Goal: Task Accomplishment & Management: Use online tool/utility

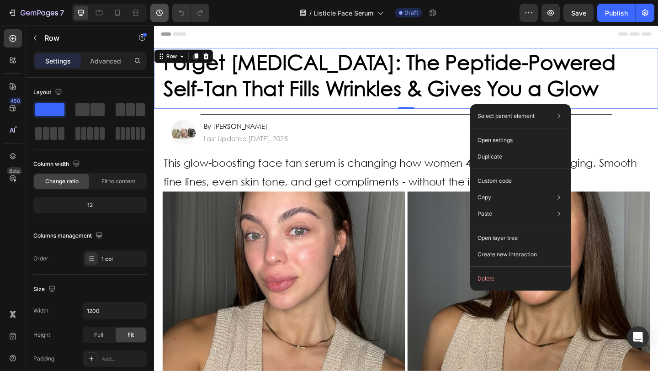
drag, startPoint x: 220, startPoint y: 5, endPoint x: 163, endPoint y: 10, distance: 56.9
click at [220, 5] on div "/ Listicle Face Serum Draft" at bounding box center [368, 13] width 303 height 18
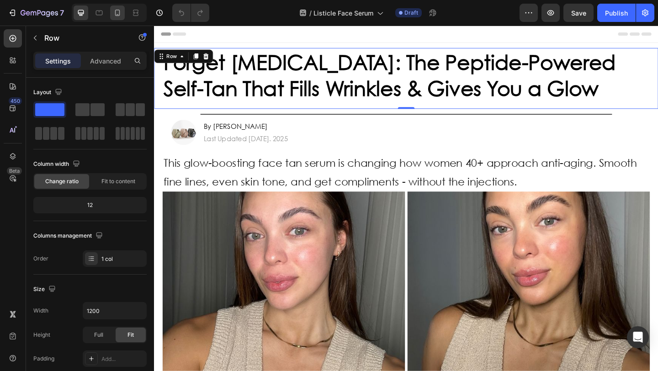
click at [120, 13] on icon at bounding box center [117, 13] width 5 height 6
type input "100%"
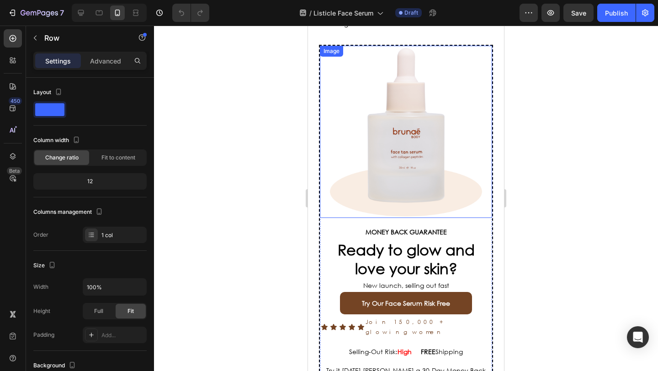
scroll to position [2776, 0]
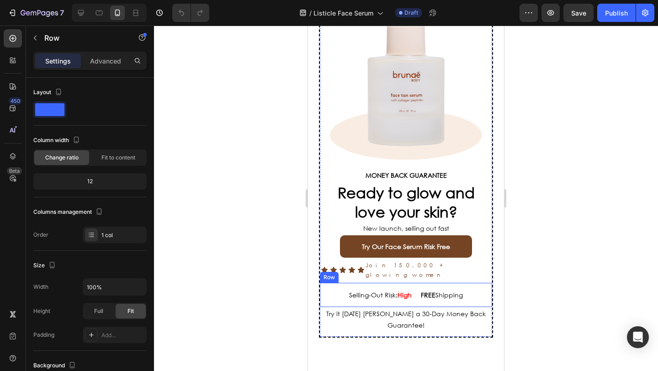
click at [412, 283] on div "Selling-Out Risk: High Text Block FREE Shipping Text Block Row" at bounding box center [406, 295] width 172 height 24
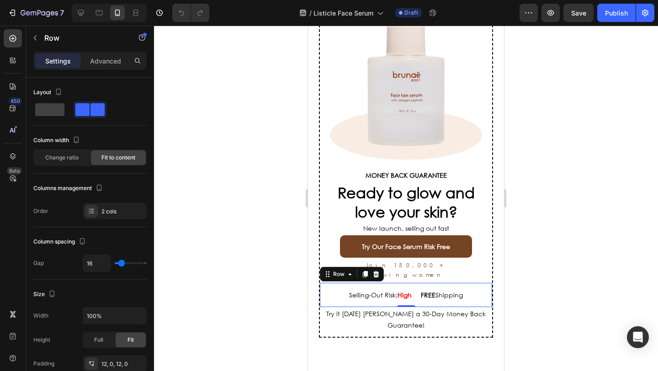
click at [412, 283] on div "Selling-Out Risk: High Text Block FREE Shipping Text Block Row 0" at bounding box center [406, 295] width 172 height 24
click at [407, 291] on strong "High" at bounding box center [404, 295] width 14 height 9
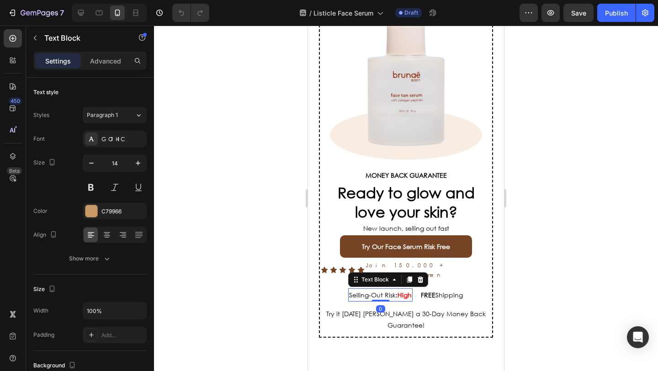
click at [407, 291] on strong "High" at bounding box center [404, 295] width 14 height 9
click at [408, 291] on strong "High |" at bounding box center [405, 295] width 20 height 9
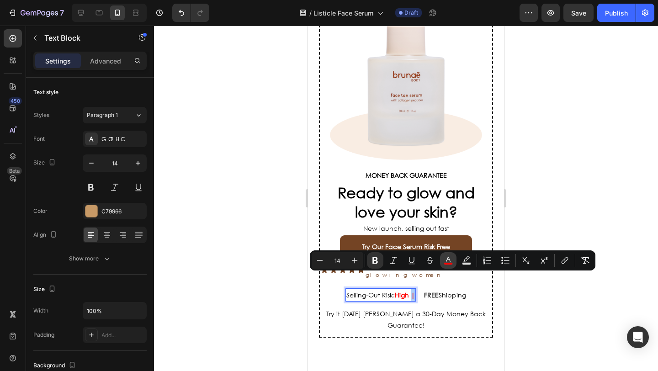
click at [448, 263] on rect "Editor contextual toolbar" at bounding box center [448, 264] width 9 height 2
type input "FF0000"
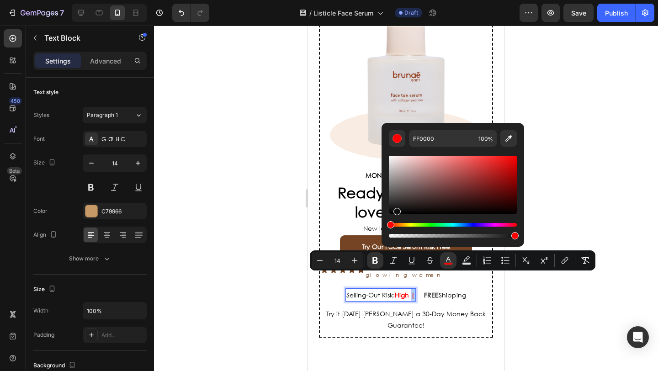
drag, startPoint x: 402, startPoint y: 203, endPoint x: 384, endPoint y: 227, distance: 30.2
click at [384, 226] on div "FF0000 100 %" at bounding box center [452, 181] width 143 height 116
type input "000000"
click at [251, 222] on div at bounding box center [406, 198] width 504 height 345
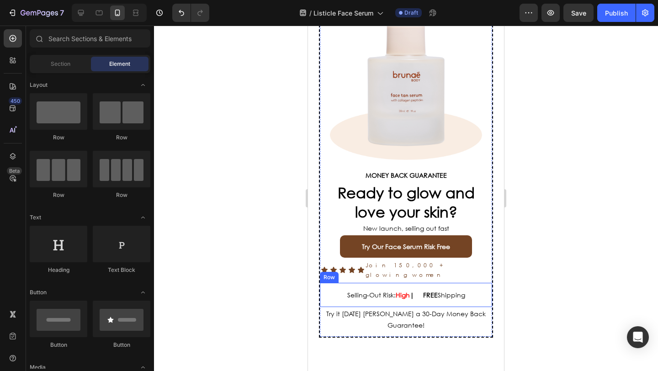
click at [471, 283] on div "Selling-Out Risk: High | Text Block FREE Shipping Text Block Row" at bounding box center [406, 295] width 172 height 24
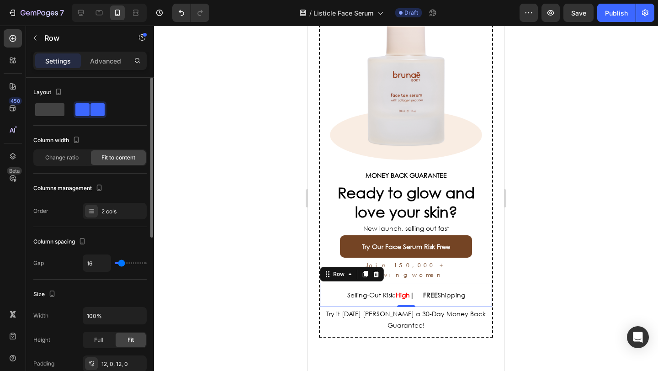
type input "40"
type input "39"
type input "38"
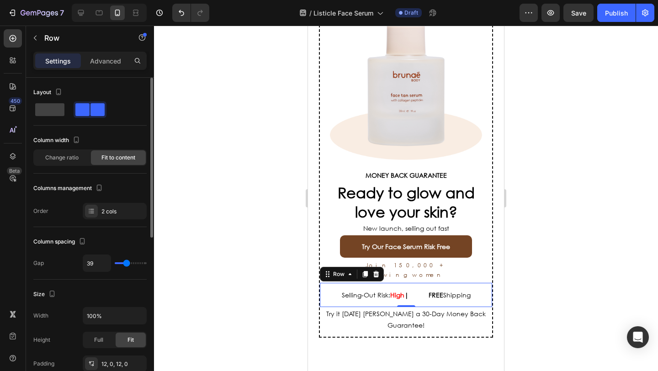
type input "38"
type input "34"
type input "28"
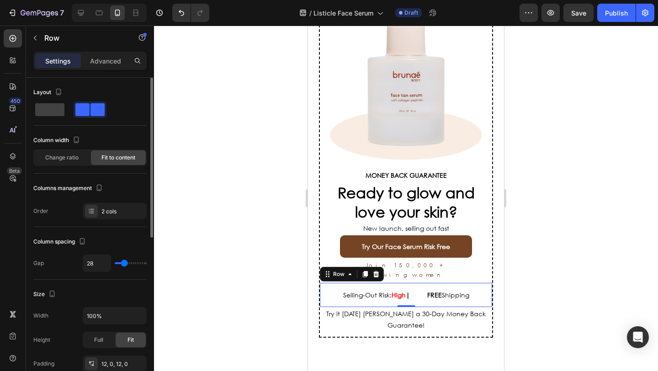
type input "26"
type input "23"
type input "20"
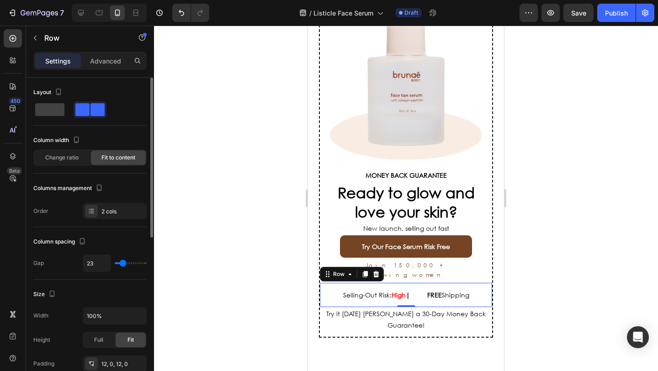
type input "20"
type input "15"
type input "10"
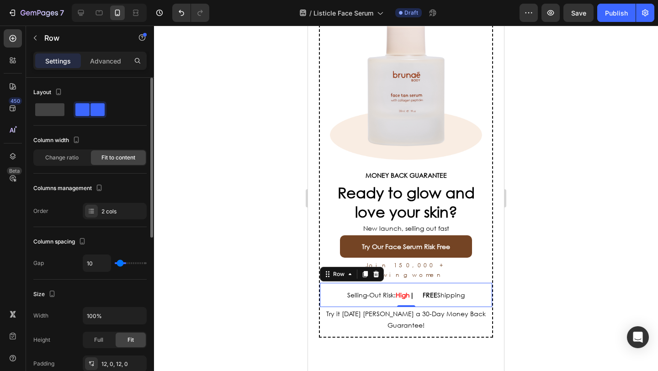
type input "7"
type input "4"
type input "3"
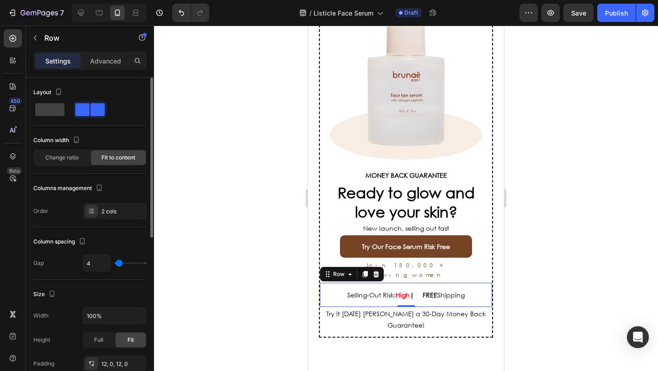
type input "3"
type input "0"
drag, startPoint x: 126, startPoint y: 264, endPoint x: 136, endPoint y: 56, distance: 207.6
type input "0"
click at [115, 262] on input "range" at bounding box center [131, 263] width 32 height 2
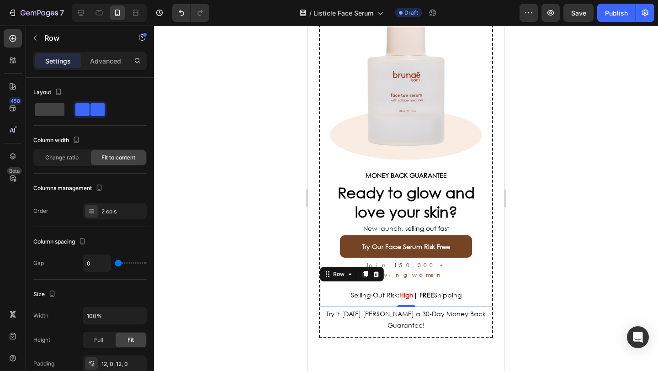
click at [247, 161] on div at bounding box center [406, 198] width 504 height 345
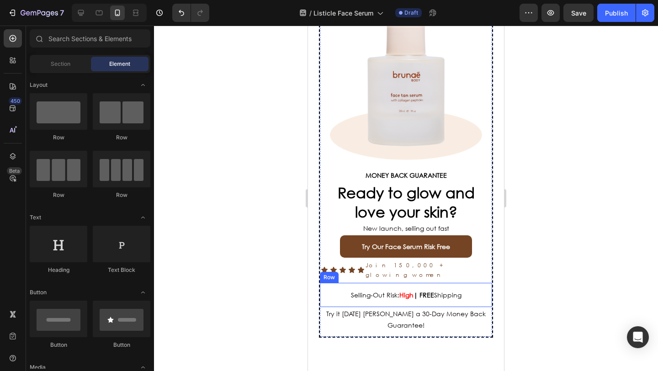
click at [412, 283] on div "Selling-Out Risk: High | Text Block FREE Shipping Text Block Row" at bounding box center [406, 295] width 172 height 24
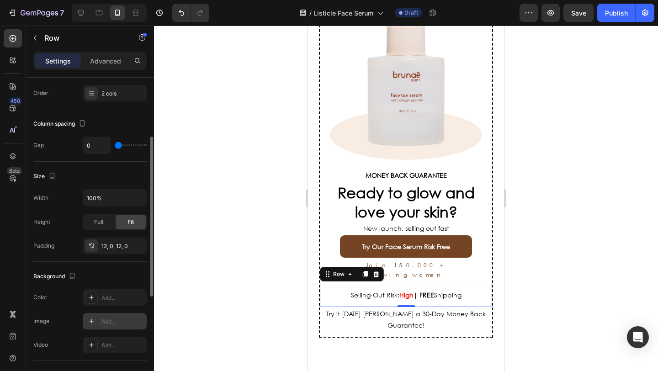
scroll to position [199, 0]
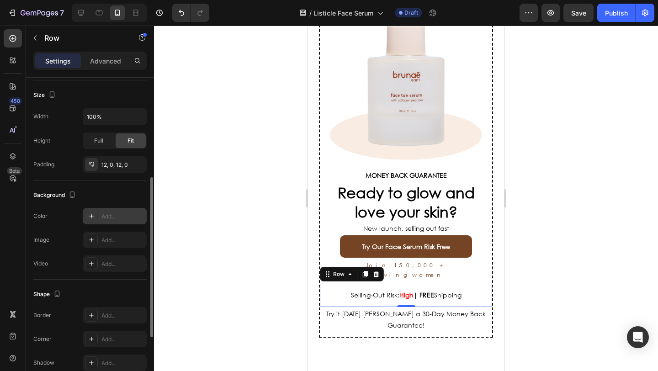
click at [91, 215] on icon at bounding box center [91, 216] width 5 height 5
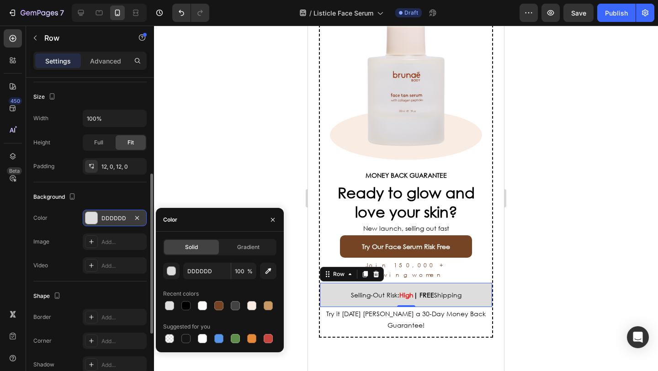
scroll to position [196, 0]
click at [106, 170] on div "12, 0, 12, 0" at bounding box center [114, 168] width 26 height 8
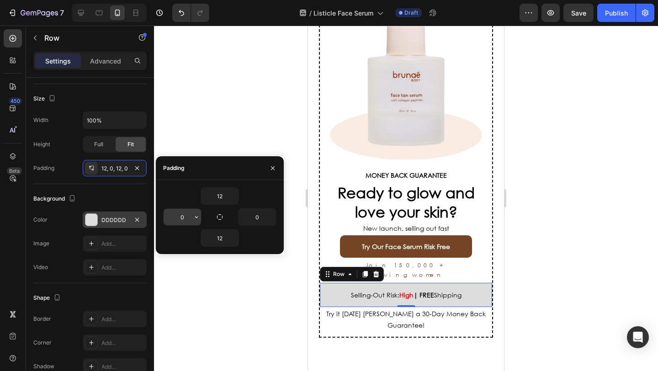
click at [190, 218] on input "0" at bounding box center [182, 217] width 37 height 16
type input "15"
click at [263, 217] on input "0" at bounding box center [256, 217] width 37 height 16
type input "15"
type input "0"
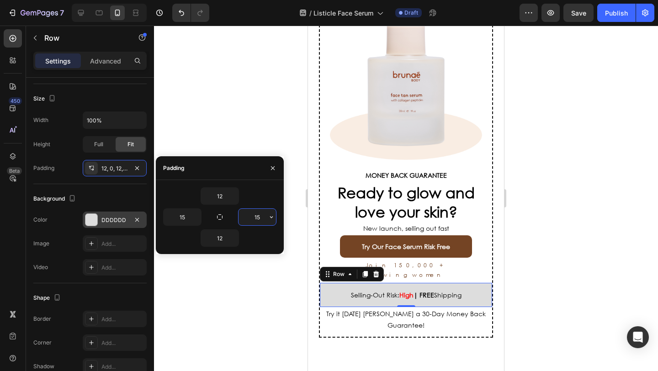
type input "0"
click at [111, 64] on p "Advanced" at bounding box center [105, 61] width 31 height 10
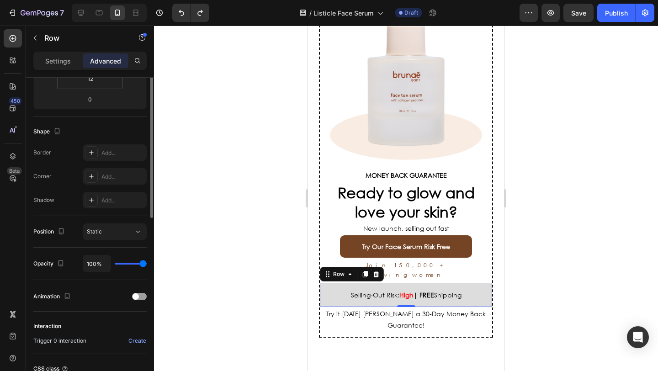
scroll to position [13, 0]
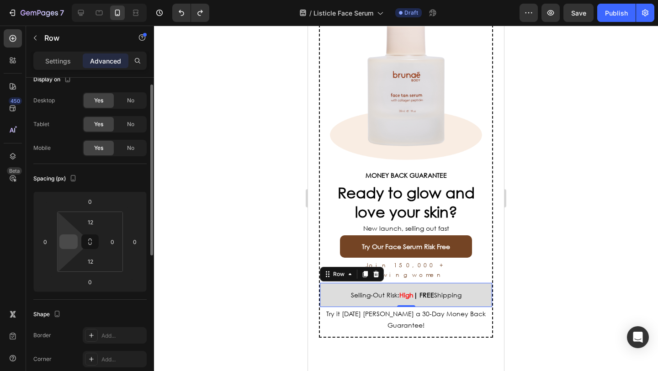
click at [75, 242] on input at bounding box center [69, 242] width 14 height 14
type input "15"
click at [114, 240] on input "0" at bounding box center [113, 242] width 14 height 14
type input "5"
click at [74, 241] on input "15" at bounding box center [69, 242] width 14 height 14
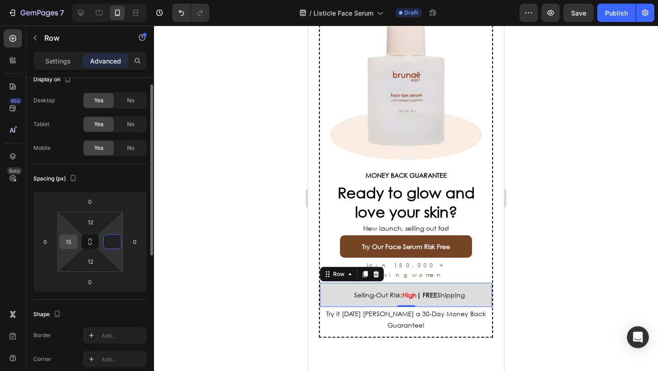
type input "0"
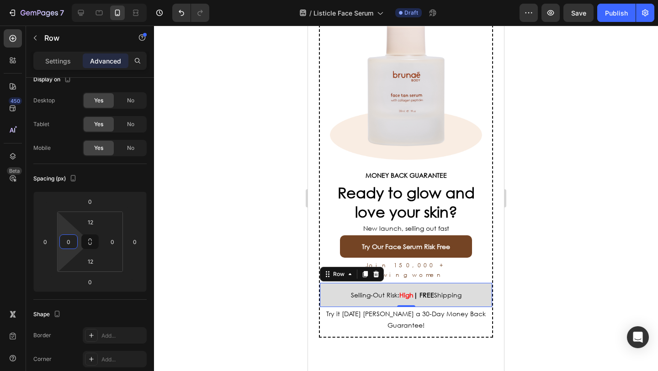
click at [156, 226] on div at bounding box center [406, 198] width 504 height 345
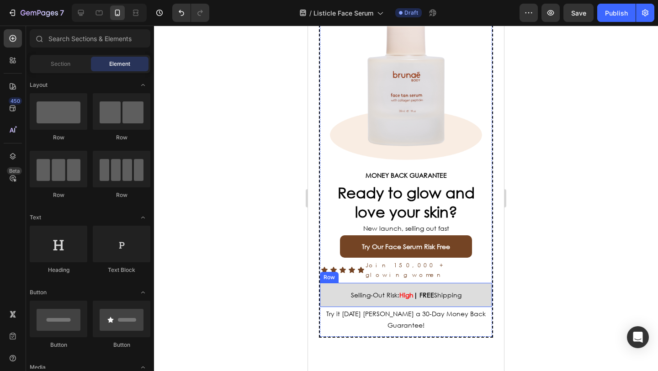
click at [325, 283] on div "Selling-Out Risk: High | Text Block FREE Shipping Text Block Row" at bounding box center [406, 295] width 172 height 24
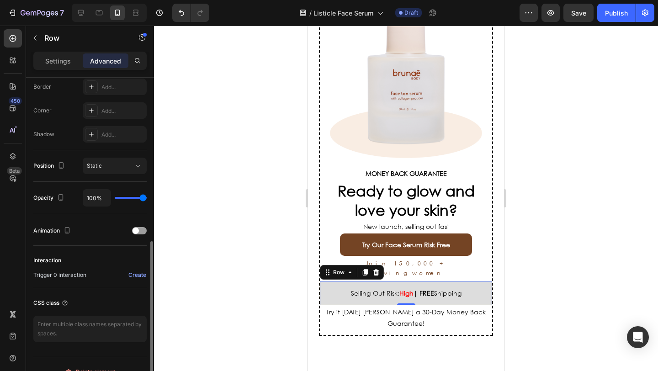
scroll to position [276, 0]
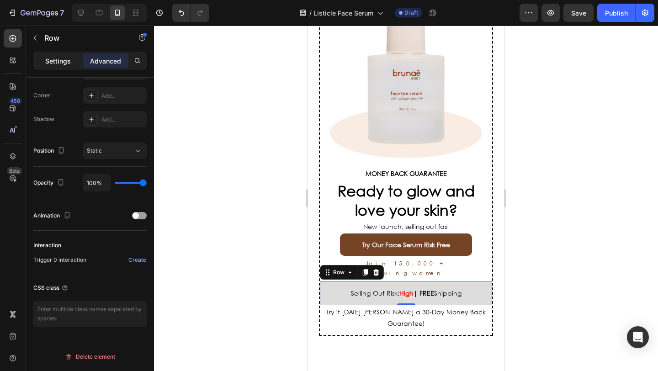
click at [64, 66] on div "Settings" at bounding box center [58, 60] width 46 height 15
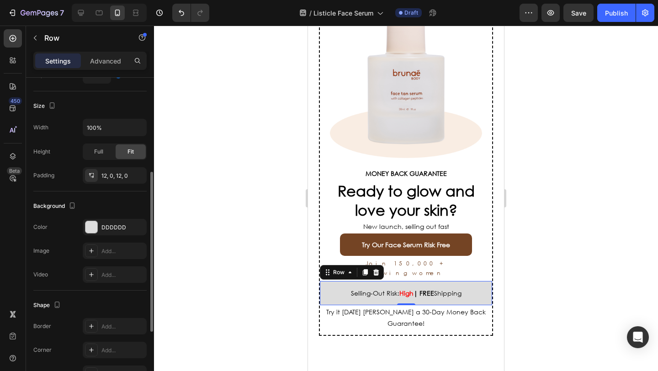
scroll to position [180, 0]
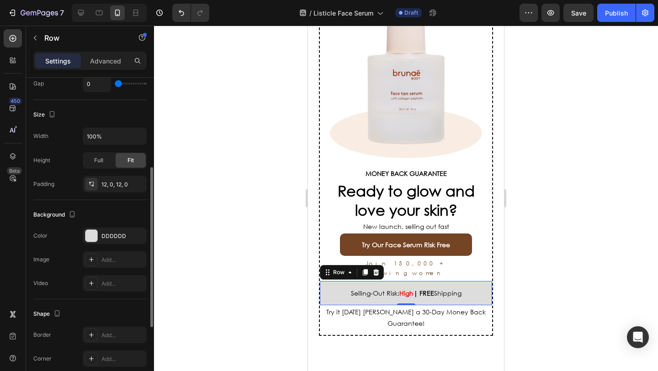
click at [209, 221] on div at bounding box center [406, 198] width 504 height 345
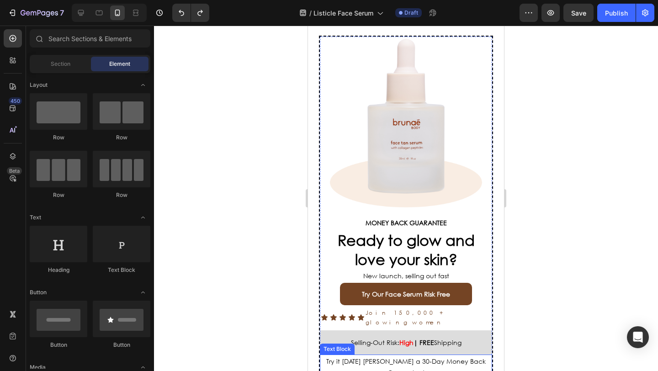
scroll to position [2784, 0]
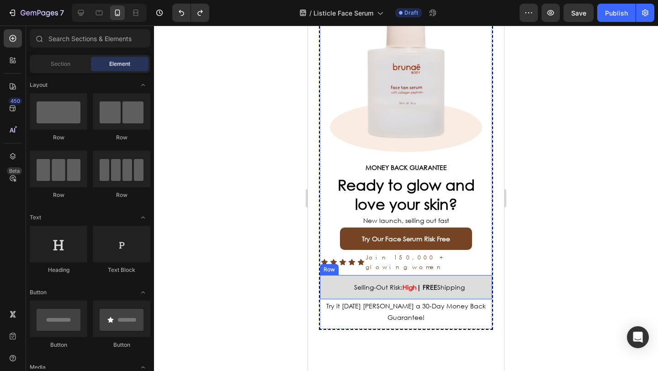
click at [332, 275] on div "Selling-Out Risk: High | Text Block FREE Shipping Text Block Row" at bounding box center [406, 287] width 172 height 24
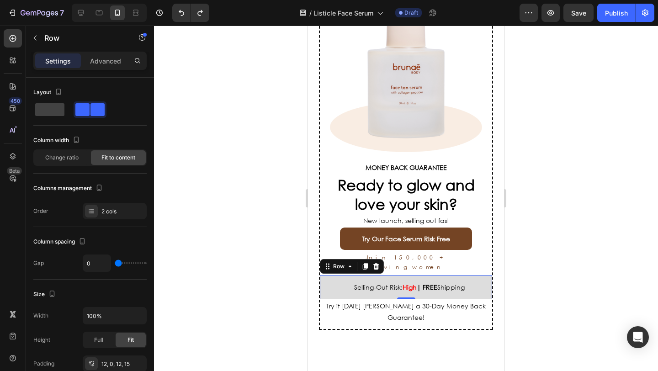
click at [264, 272] on div at bounding box center [406, 198] width 504 height 345
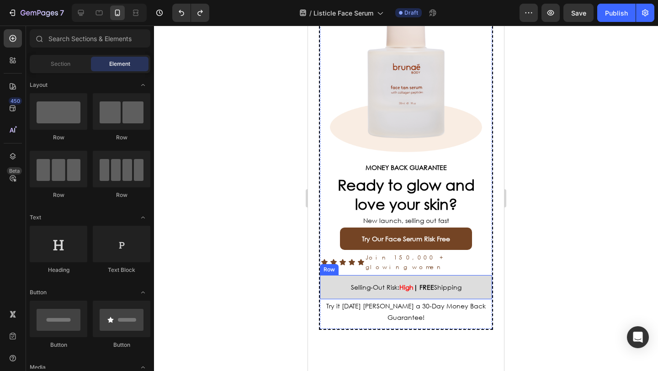
click at [338, 275] on div "Selling-Out Risk: High | Text Block FREE Shipping Text Block Row" at bounding box center [406, 287] width 172 height 24
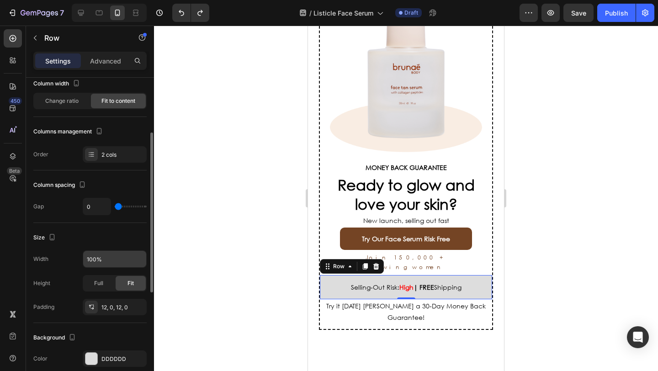
scroll to position [129, 0]
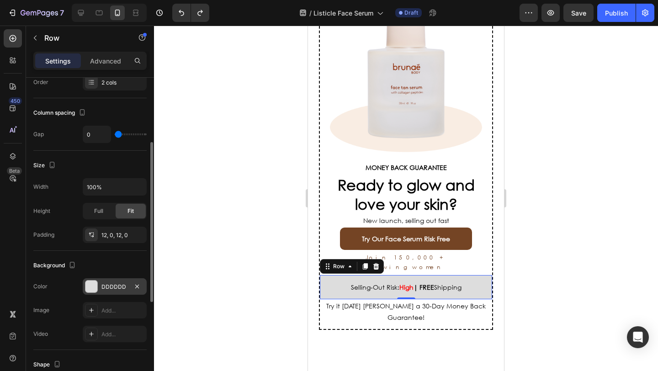
click at [88, 292] on div at bounding box center [91, 286] width 12 height 12
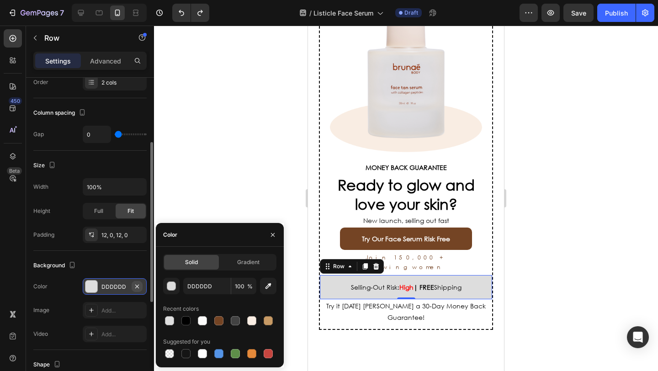
click at [137, 282] on button "button" at bounding box center [137, 286] width 11 height 11
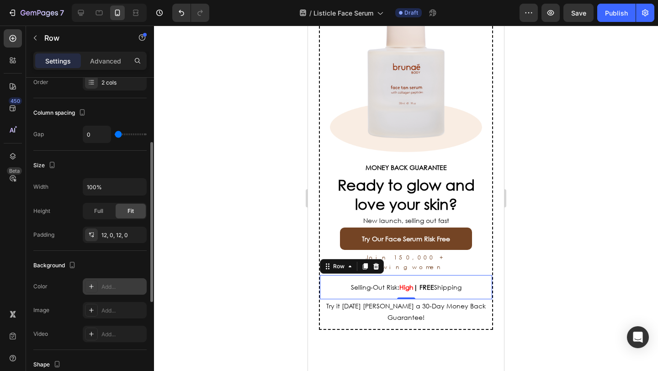
click at [199, 257] on div at bounding box center [406, 198] width 504 height 345
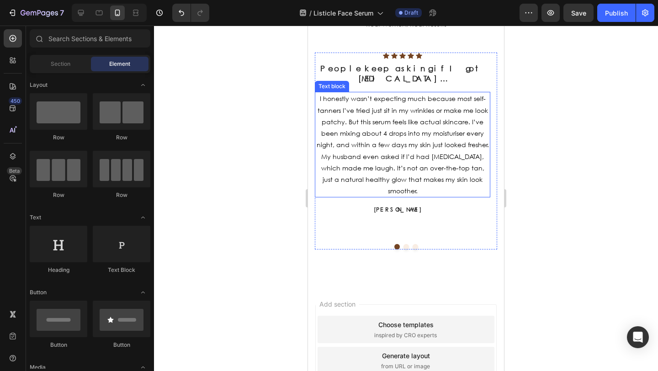
scroll to position [3115, 0]
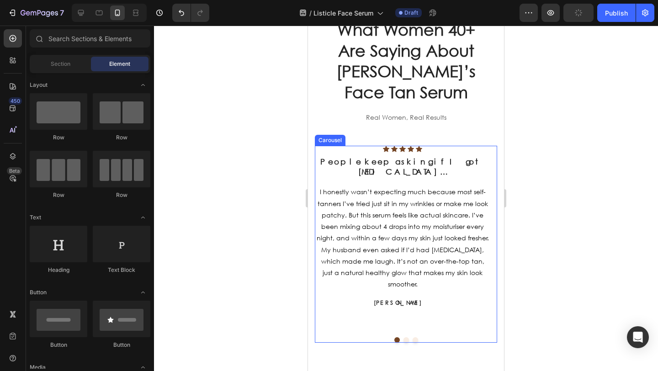
click at [403, 337] on button "Dot" at bounding box center [405, 339] width 5 height 5
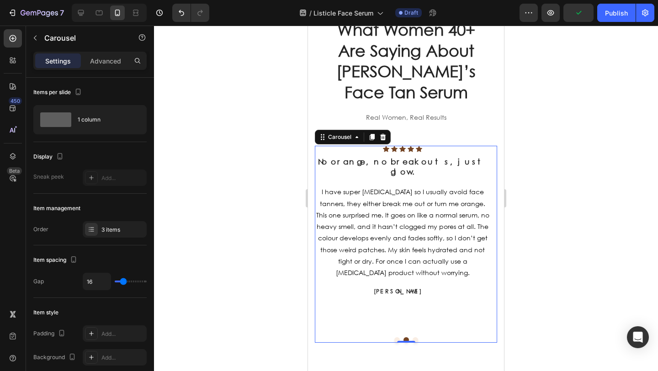
click at [413, 337] on button "Dot" at bounding box center [414, 339] width 5 height 5
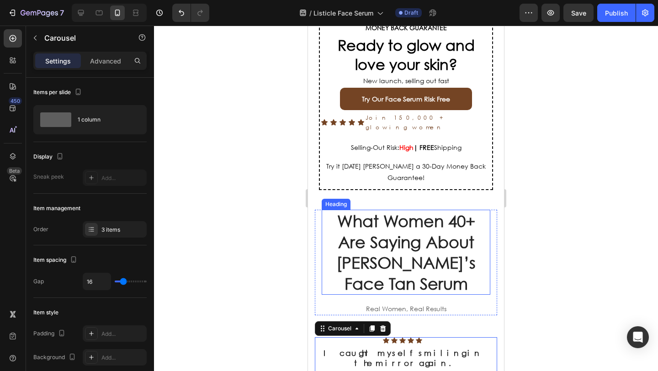
scroll to position [2732, 0]
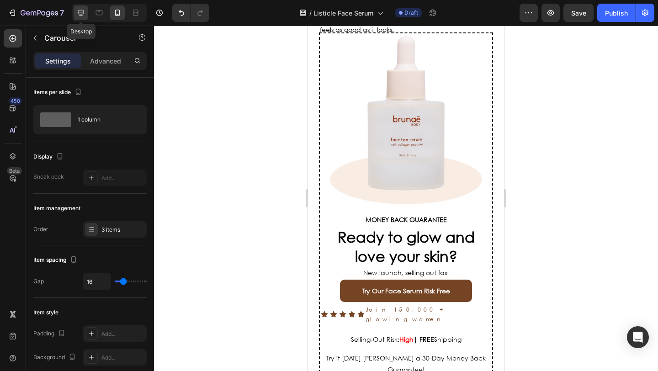
click at [82, 8] on icon at bounding box center [80, 12] width 9 height 9
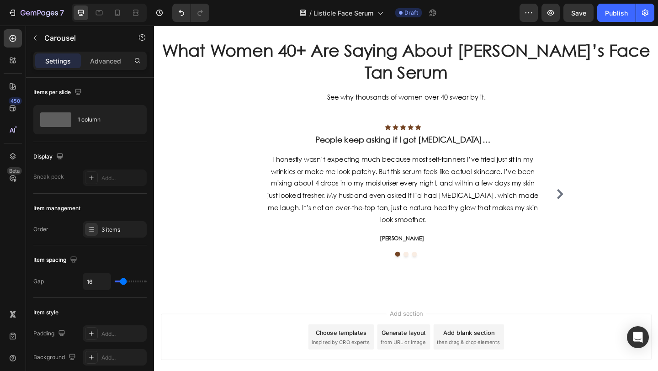
scroll to position [1799, 0]
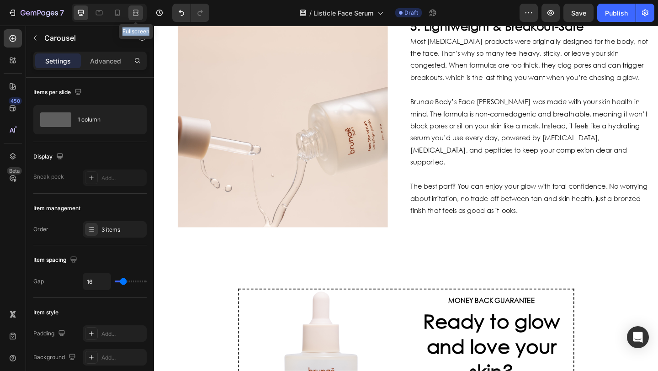
click at [140, 16] on div "Fullscreen" at bounding box center [109, 13] width 75 height 18
click at [138, 16] on icon at bounding box center [135, 12] width 9 height 9
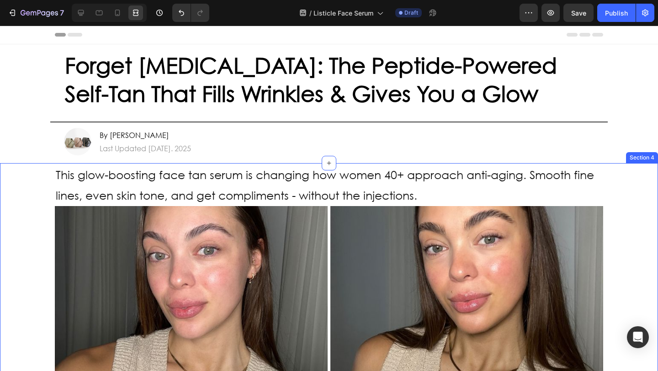
click at [616, 237] on div "This glow-boosting face tan serum is changing how women 40+ approach anti-aging…" at bounding box center [329, 287] width 640 height 248
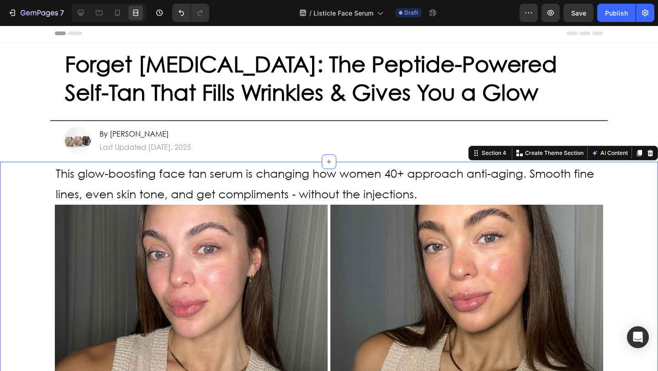
scroll to position [2, 0]
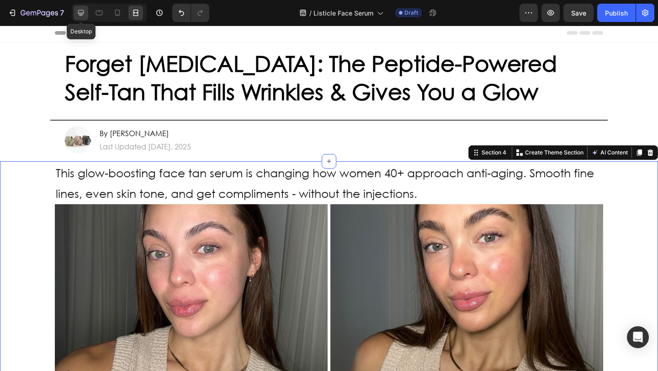
click at [78, 12] on icon at bounding box center [81, 13] width 6 height 6
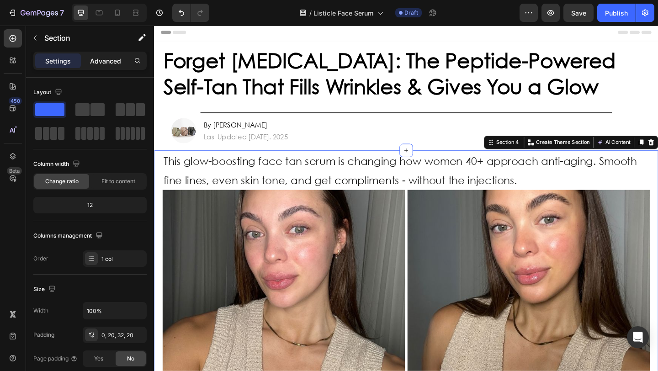
click at [111, 58] on p "Advanced" at bounding box center [105, 61] width 31 height 10
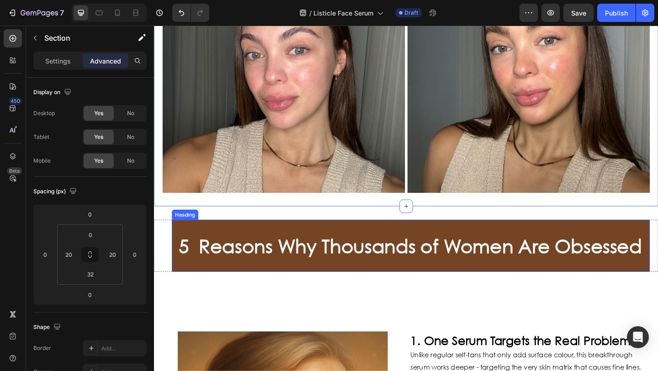
scroll to position [248, 0]
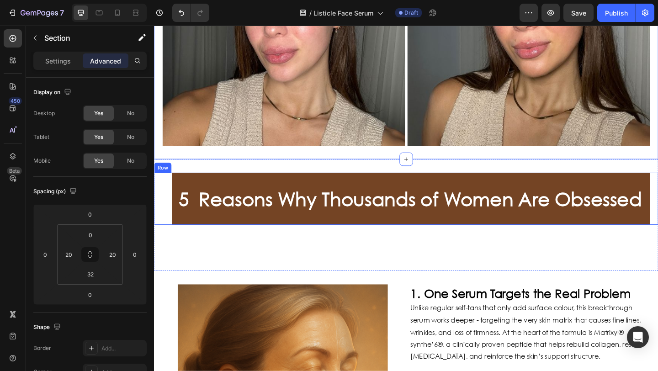
click at [160, 195] on div "5 Reasons Why Thousands of Women Are Obsessed Heading" at bounding box center [428, 213] width 548 height 57
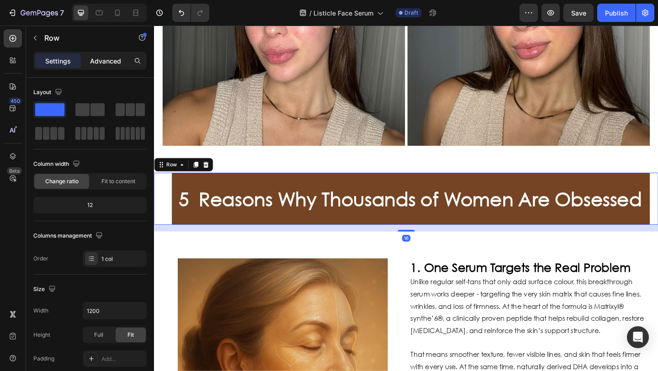
click at [100, 59] on p "Advanced" at bounding box center [105, 61] width 31 height 10
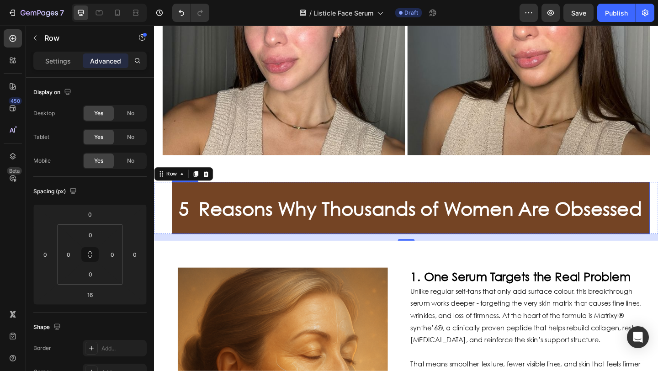
scroll to position [237, 0]
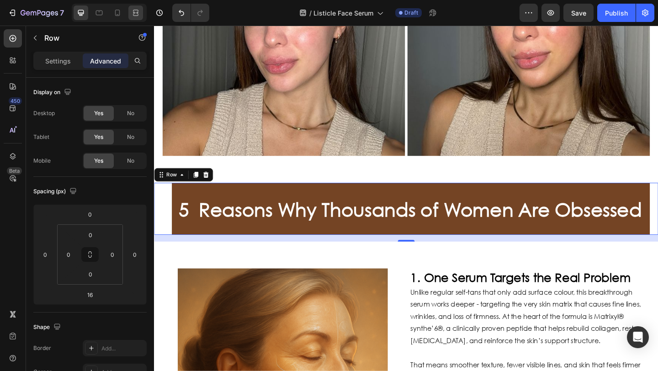
click at [135, 16] on icon at bounding box center [135, 12] width 9 height 9
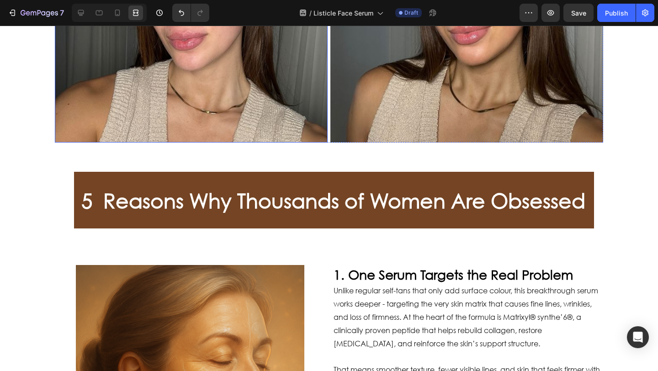
scroll to position [349, 0]
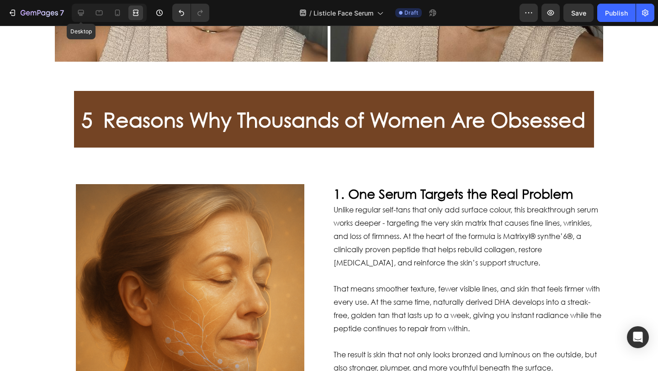
drag, startPoint x: 79, startPoint y: 15, endPoint x: 130, endPoint y: 72, distance: 76.7
click at [79, 15] on icon at bounding box center [80, 12] width 9 height 9
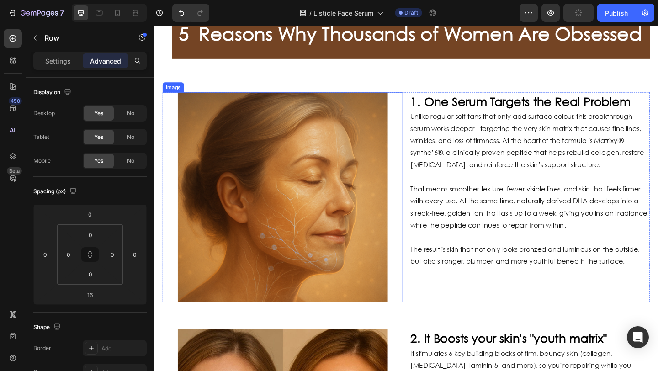
scroll to position [432, 0]
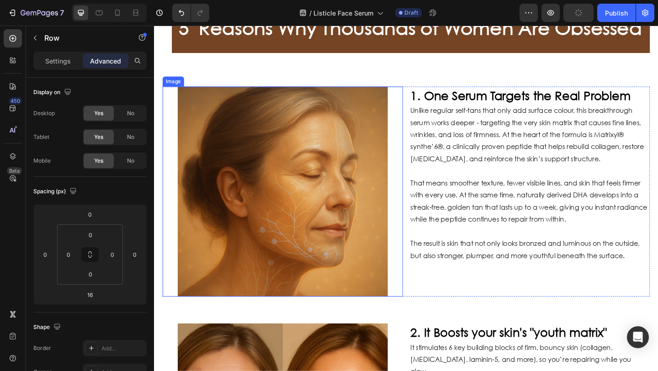
click at [166, 143] on div at bounding box center [293, 206] width 261 height 228
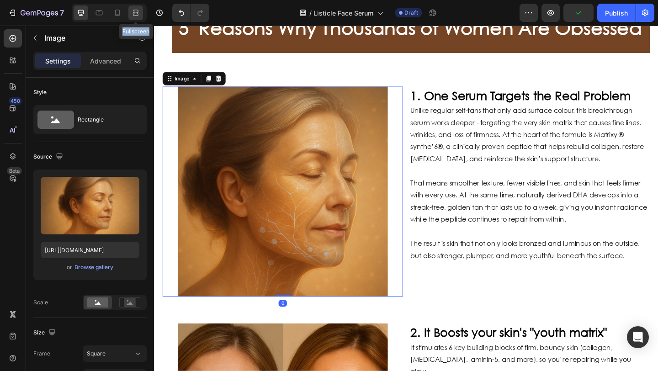
drag, startPoint x: 136, startPoint y: 15, endPoint x: 134, endPoint y: 19, distance: 4.8
click at [135, 15] on icon at bounding box center [135, 12] width 9 height 9
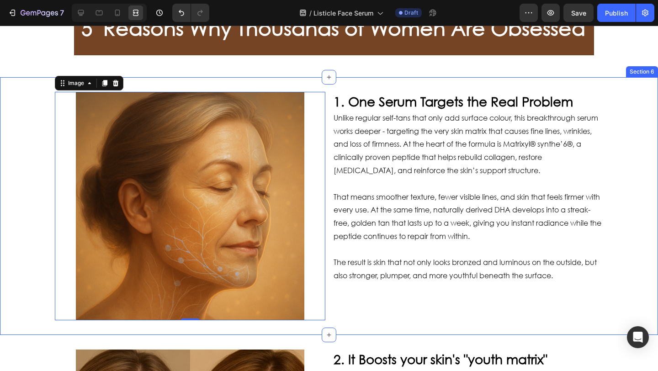
click at [38, 148] on div "Image 0 1. One Serum Targets the Real Problem Heading Unlike regular self-tans …" at bounding box center [329, 206] width 640 height 228
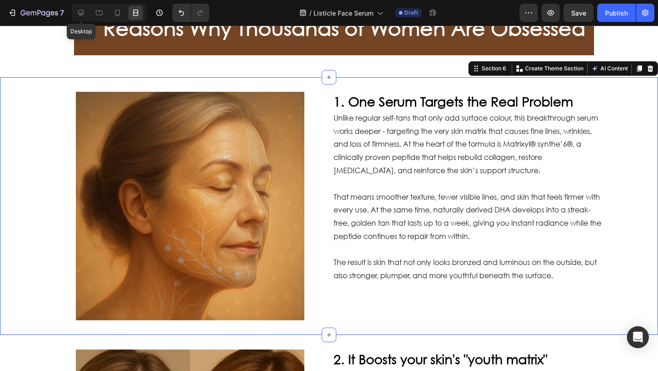
drag, startPoint x: 75, startPoint y: 11, endPoint x: 83, endPoint y: 21, distance: 12.7
click at [76, 11] on div at bounding box center [81, 12] width 15 height 15
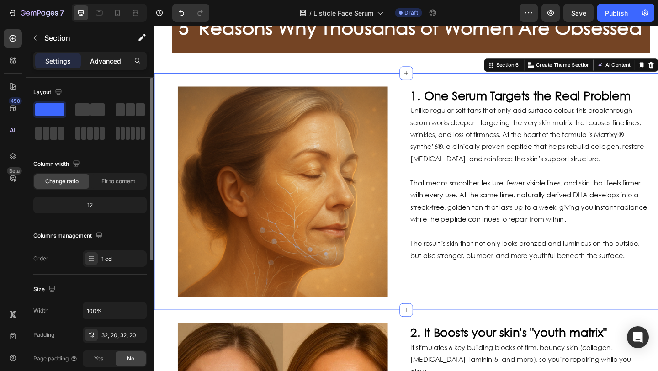
click at [97, 59] on p "Advanced" at bounding box center [105, 61] width 31 height 10
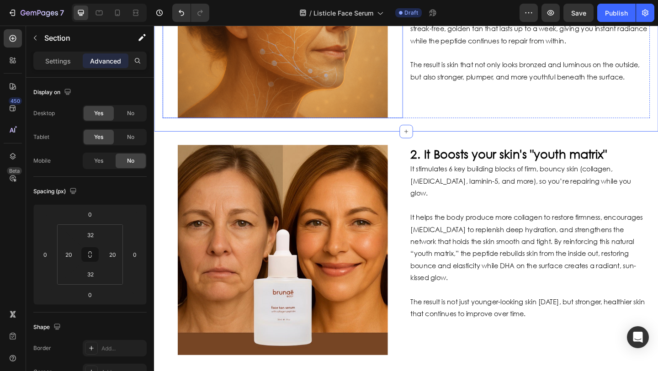
scroll to position [626, 0]
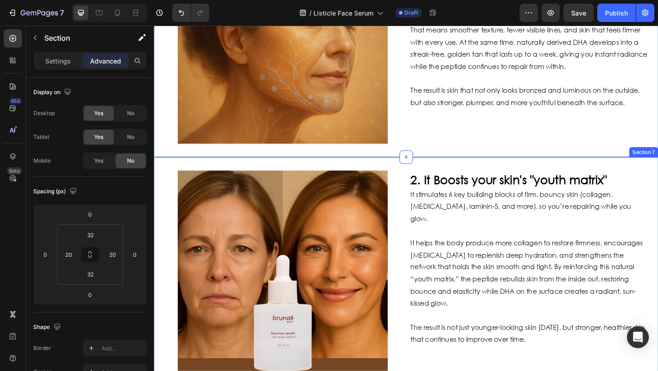
click at [158, 216] on div "Image 2. It Boosts your skin's "youth matrix" Heading It stimulates 6 key build…" at bounding box center [428, 298] width 548 height 258
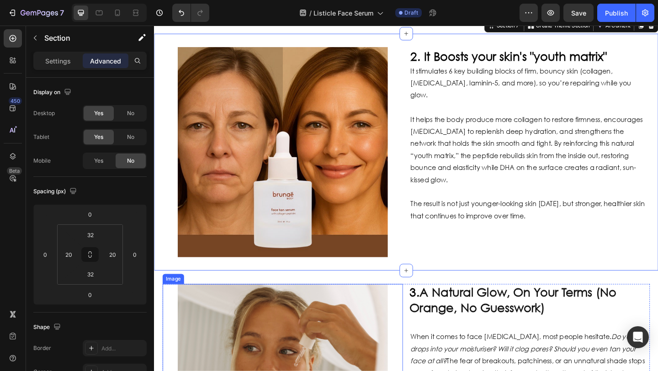
scroll to position [913, 0]
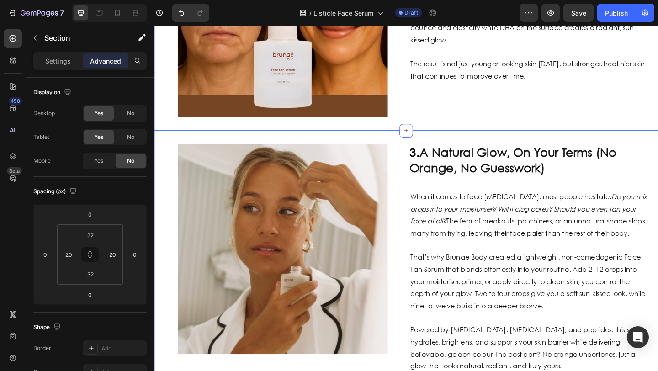
click at [159, 197] on div "Image 3. A Natural Glow, On Your Terms (No Orange, No Guesswork) Heading When i…" at bounding box center [428, 299] width 548 height 318
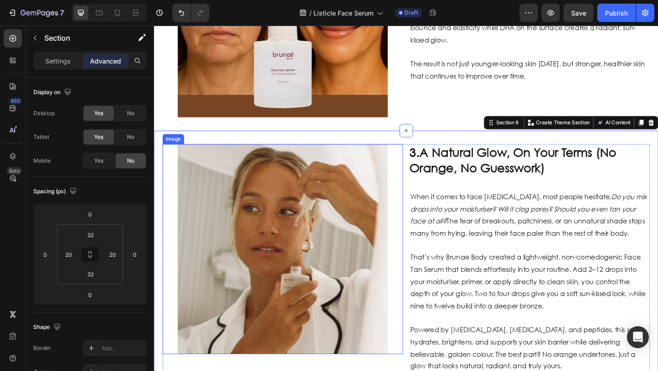
scroll to position [1179, 0]
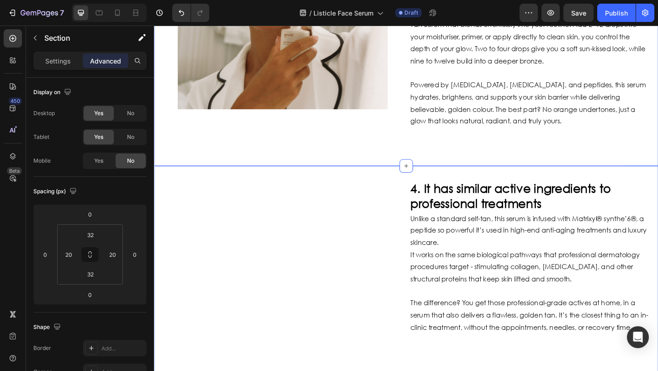
click at [159, 210] on div "Image 4. It has similar active ingredients to professional treatments Heading U…" at bounding box center [428, 307] width 548 height 258
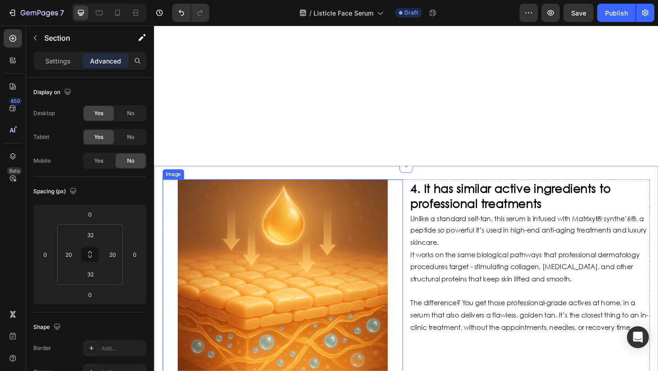
scroll to position [1556, 0]
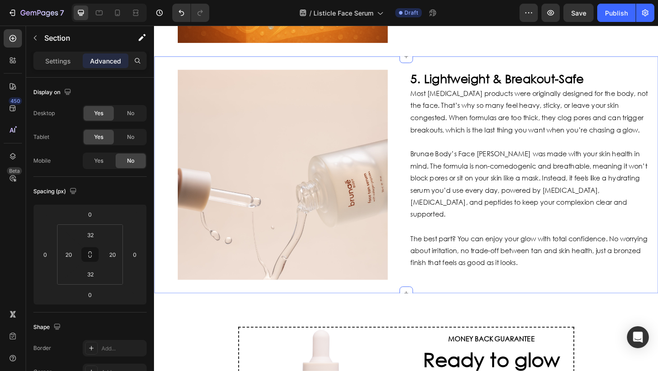
click at [161, 204] on div "Image 5. Lightweight & Breakout-Safe Heading Most [MEDICAL_DATA] products were …" at bounding box center [428, 188] width 548 height 258
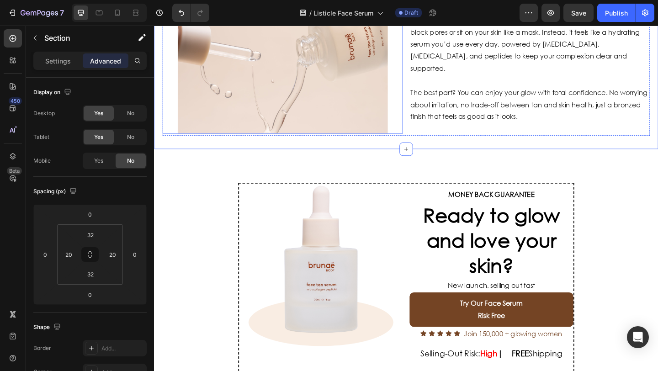
scroll to position [1723, 0]
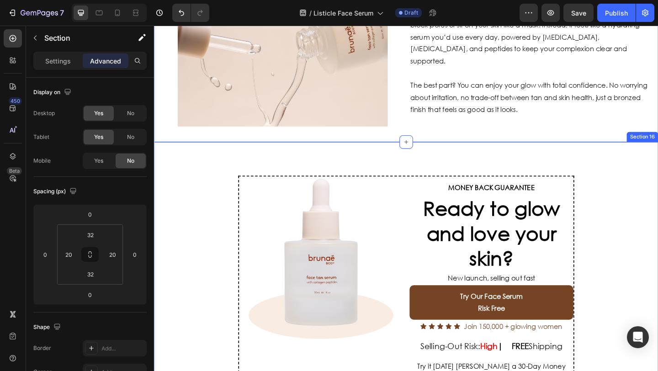
click at [175, 209] on div "Image MONEY BACK GUARANTEE Text Block Ready to glow and love your skin? Heading…" at bounding box center [428, 312] width 548 height 320
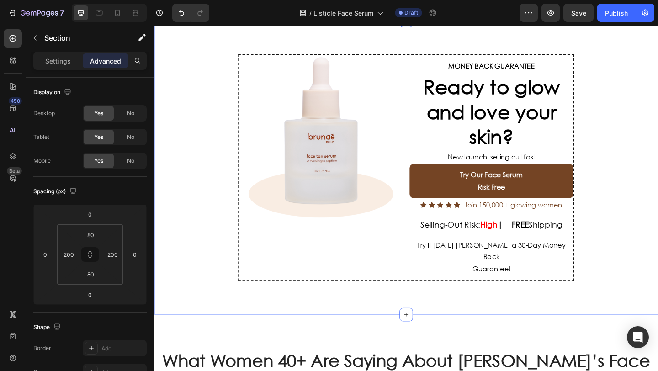
scroll to position [1790, 0]
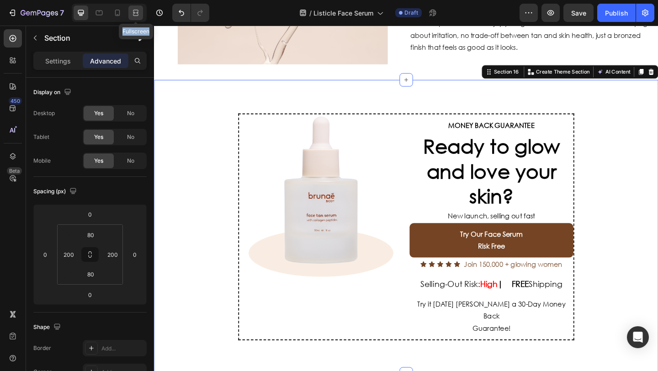
click at [135, 14] on icon at bounding box center [135, 12] width 9 height 9
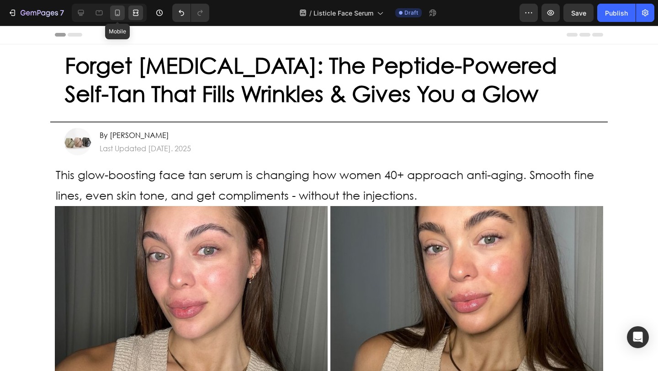
drag, startPoint x: 115, startPoint y: 12, endPoint x: 120, endPoint y: 19, distance: 8.1
click at [116, 12] on icon at bounding box center [117, 12] width 9 height 9
type input "0"
type input "24"
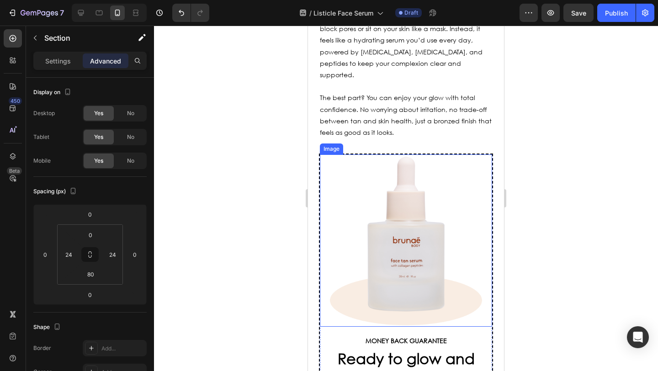
scroll to position [2620, 0]
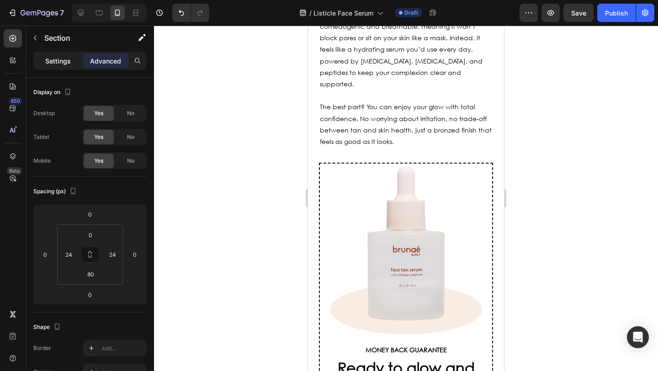
click at [67, 63] on p "Settings" at bounding box center [58, 61] width 26 height 10
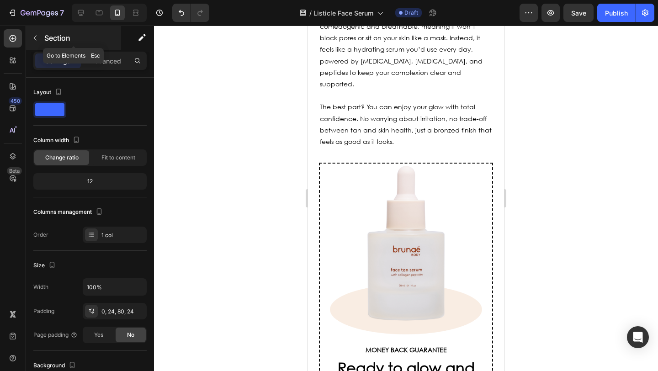
click at [35, 38] on icon "button" at bounding box center [35, 37] width 7 height 7
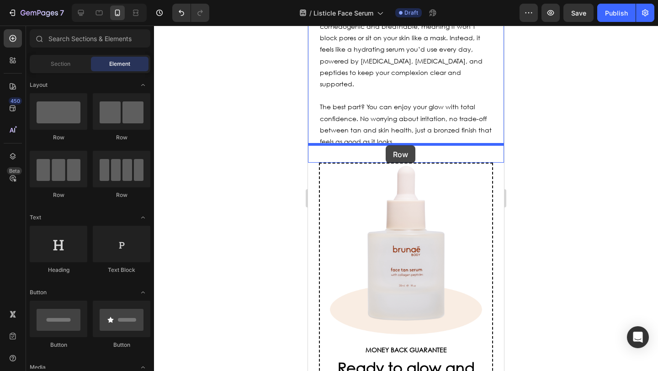
drag, startPoint x: 380, startPoint y: 144, endPoint x: 386, endPoint y: 145, distance: 6.0
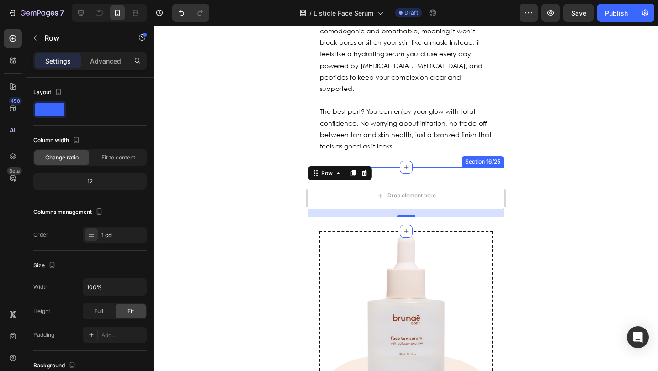
scroll to position [2615, 0]
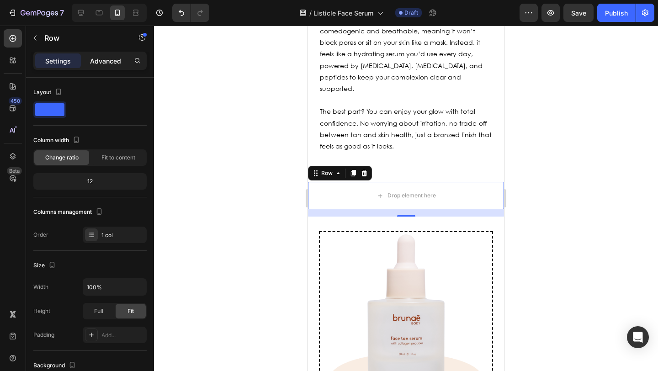
click at [93, 66] on div "Advanced" at bounding box center [106, 60] width 46 height 15
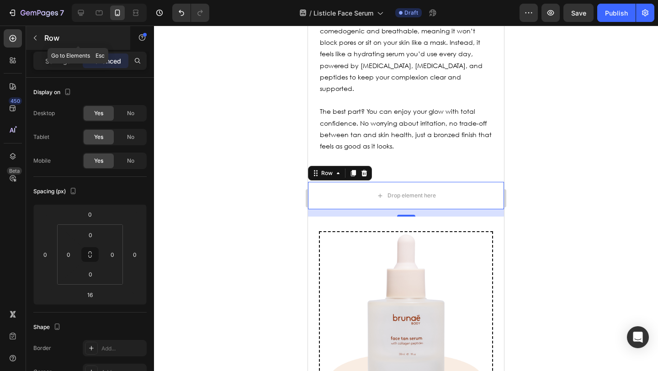
click at [35, 40] on icon "button" at bounding box center [35, 37] width 7 height 7
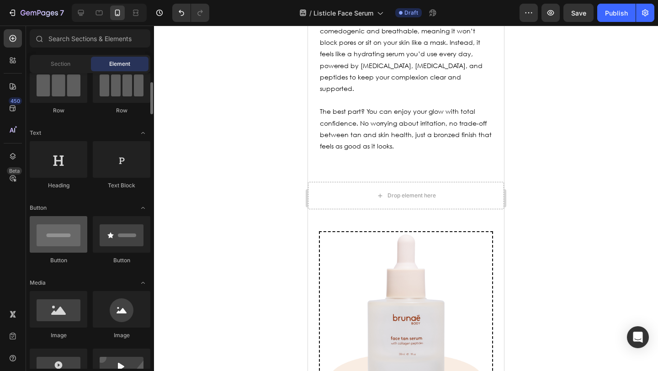
scroll to position [167, 0]
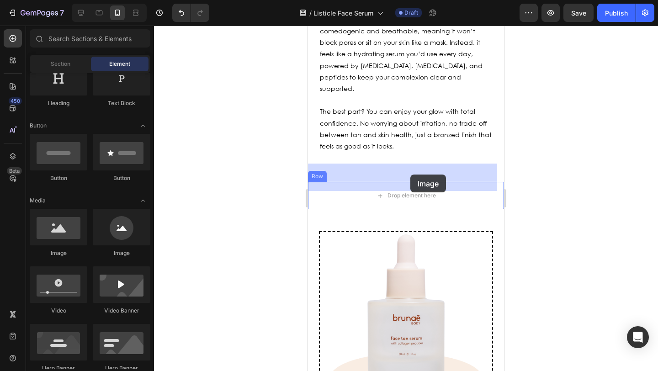
drag, startPoint x: 381, startPoint y: 252, endPoint x: 410, endPoint y: 176, distance: 81.1
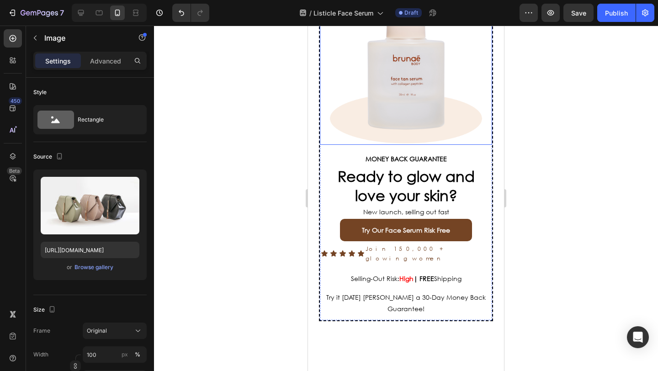
scroll to position [2830, 0]
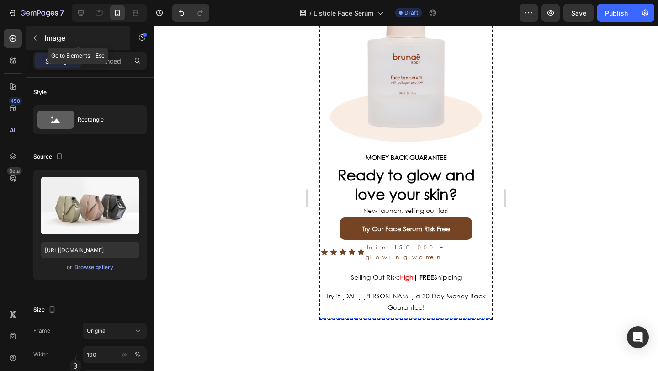
click at [40, 38] on button "button" at bounding box center [35, 38] width 15 height 15
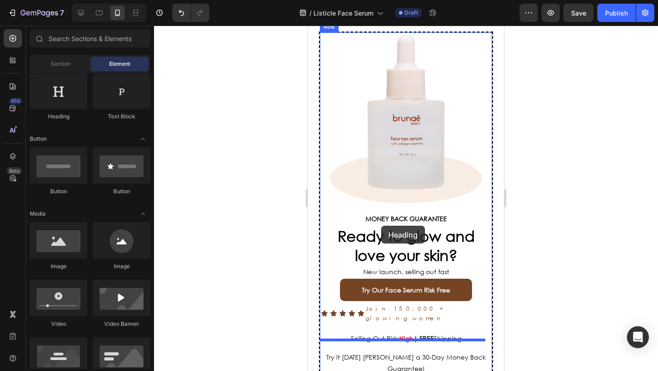
scroll to position [2767, 0]
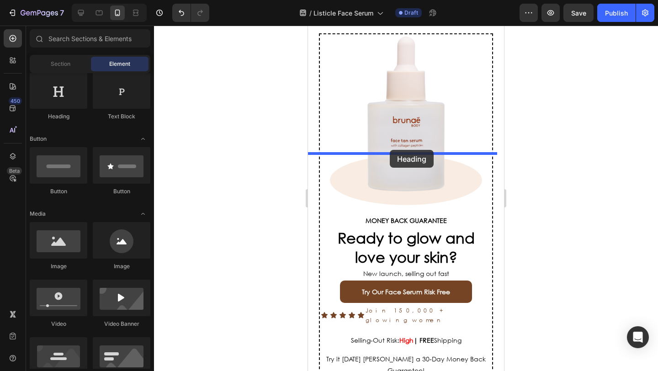
drag, startPoint x: 501, startPoint y: 182, endPoint x: 390, endPoint y: 150, distance: 115.5
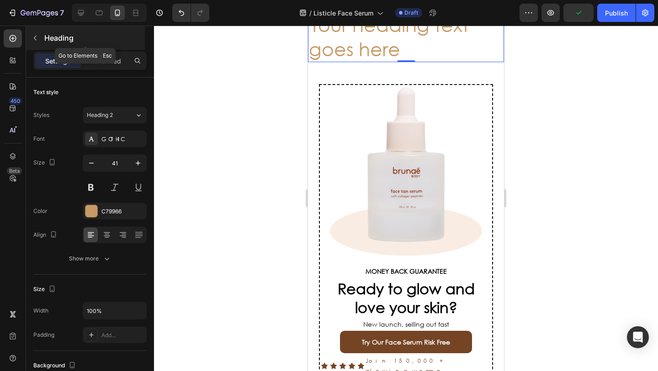
click at [40, 38] on button "button" at bounding box center [35, 38] width 15 height 15
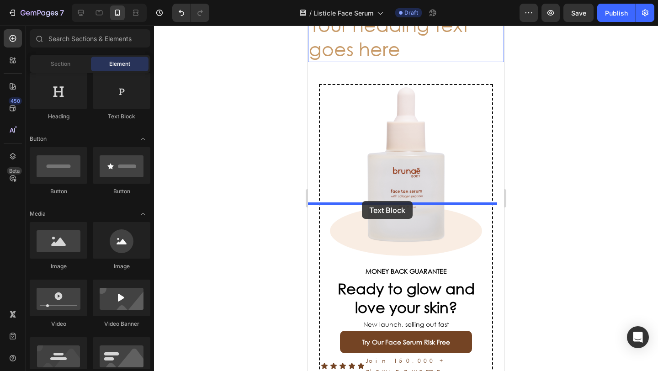
drag, startPoint x: 436, startPoint y: 132, endPoint x: 362, endPoint y: 201, distance: 101.2
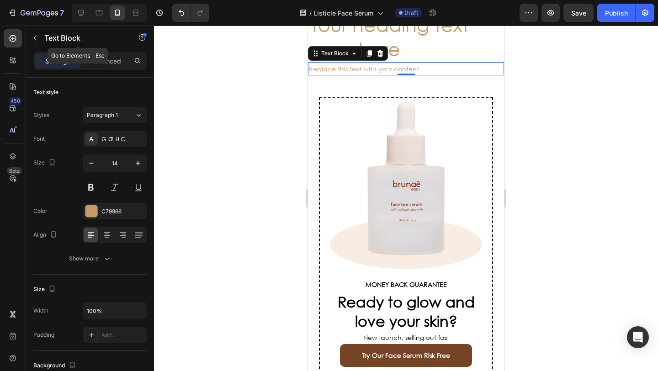
click at [39, 34] on button "button" at bounding box center [35, 38] width 15 height 15
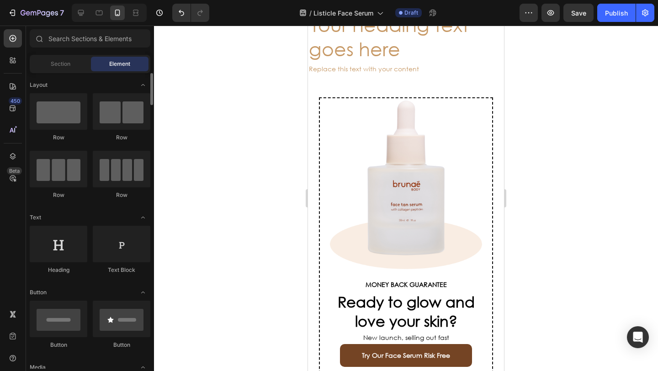
scroll to position [2, 0]
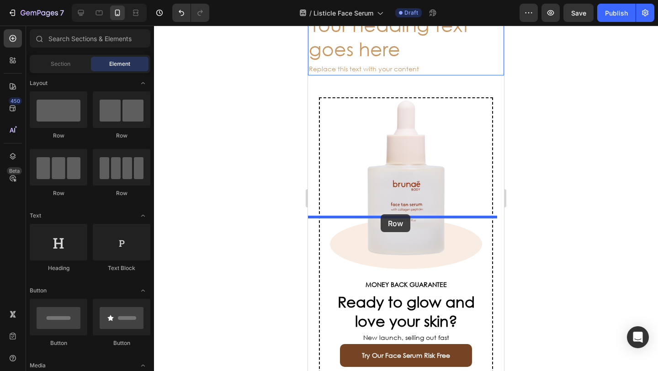
drag, startPoint x: 449, startPoint y: 161, endPoint x: 381, endPoint y: 214, distance: 86.9
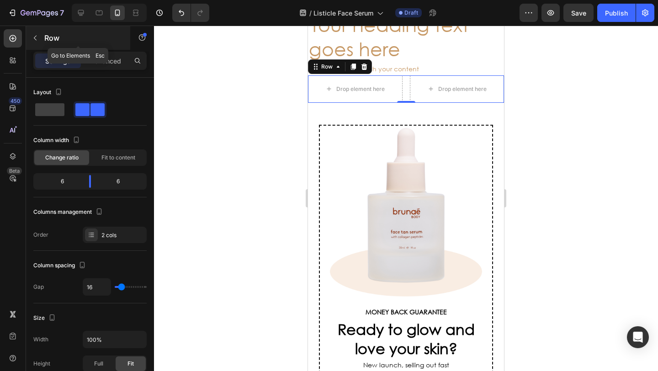
click at [36, 38] on icon "button" at bounding box center [35, 37] width 7 height 7
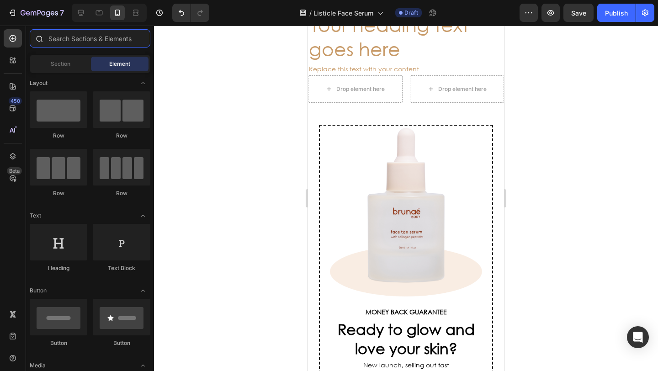
click at [92, 40] on input "text" at bounding box center [90, 38] width 121 height 18
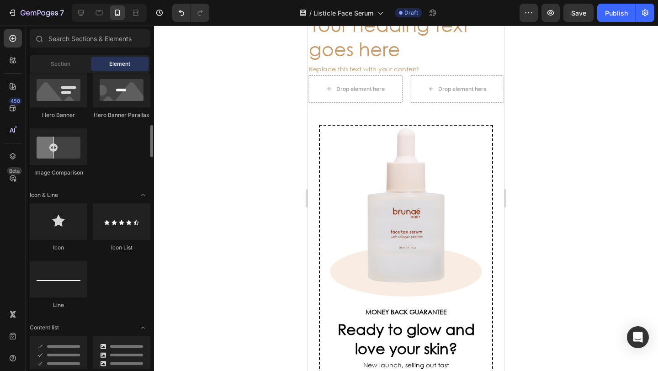
scroll to position [773, 0]
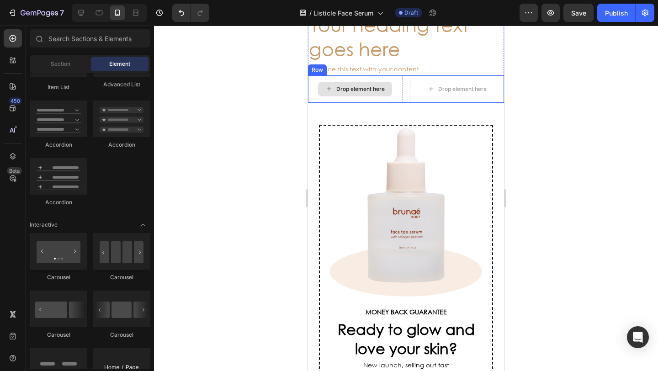
drag, startPoint x: 471, startPoint y: 260, endPoint x: 338, endPoint y: 226, distance: 137.3
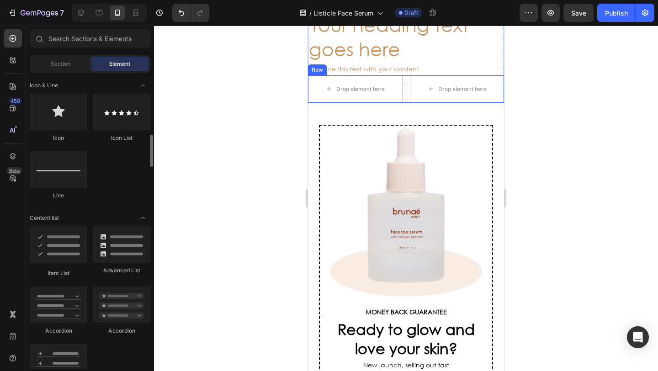
scroll to position [568, 0]
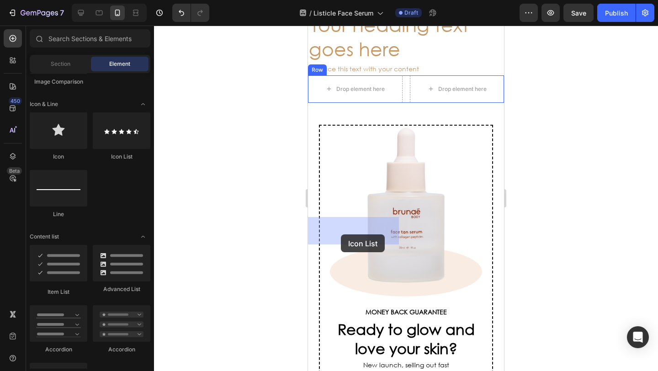
drag, startPoint x: 436, startPoint y: 163, endPoint x: 341, endPoint y: 234, distance: 119.1
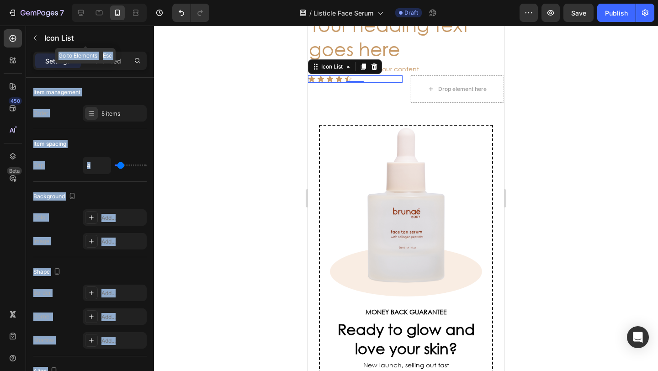
drag, startPoint x: 36, startPoint y: 39, endPoint x: 55, endPoint y: 73, distance: 38.5
click at [36, 40] on icon "button" at bounding box center [35, 37] width 7 height 7
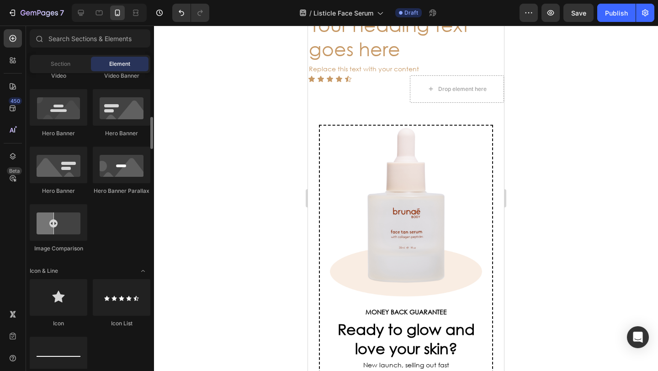
scroll to position [0, 0]
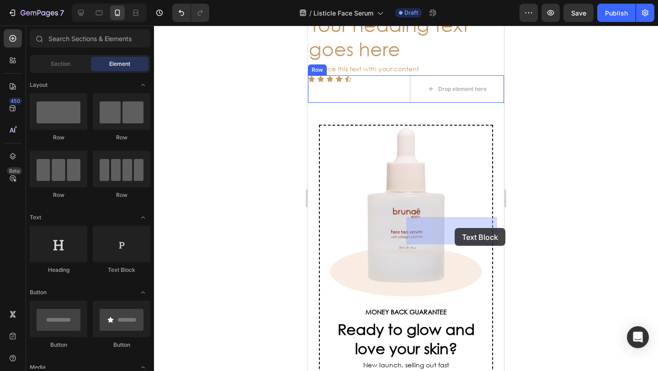
drag, startPoint x: 589, startPoint y: 257, endPoint x: 454, endPoint y: 228, distance: 137.8
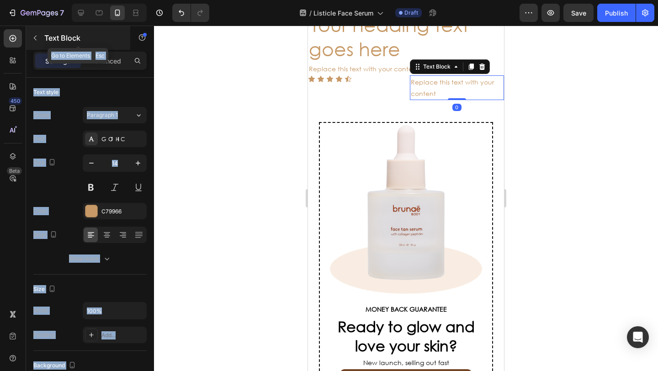
click at [38, 37] on icon "button" at bounding box center [35, 37] width 7 height 7
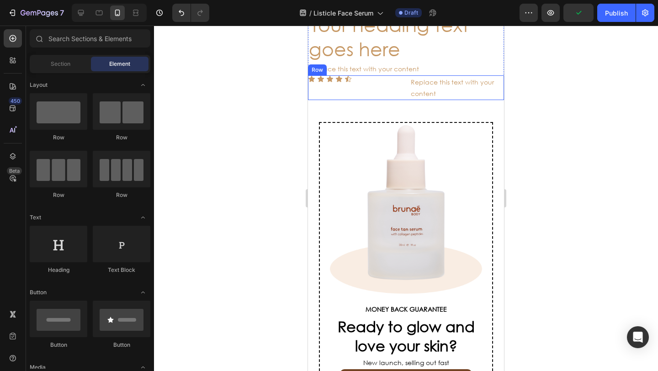
click at [393, 100] on div "Icon Icon Icon Icon Icon Icon List" at bounding box center [355, 87] width 95 height 25
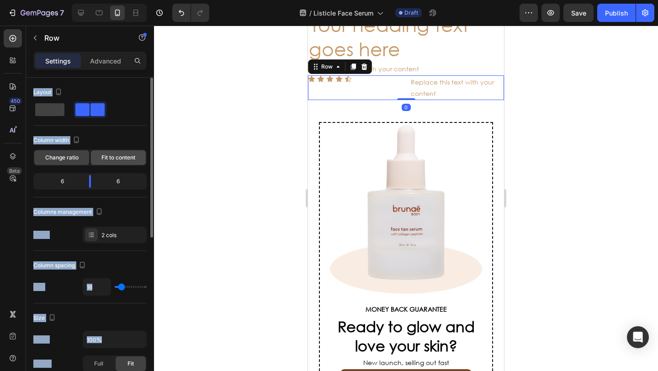
click at [108, 162] on div "Fit to content" at bounding box center [118, 157] width 55 height 15
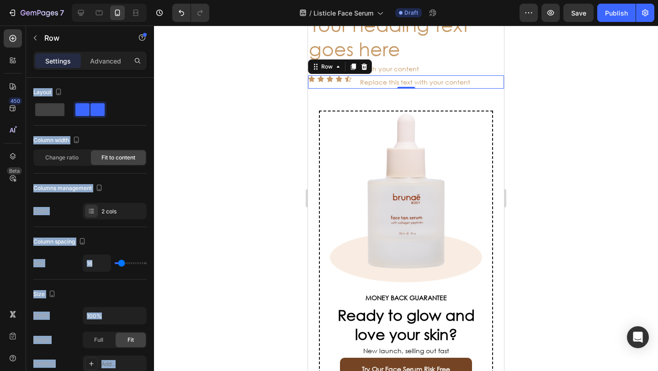
scroll to position [318, 0]
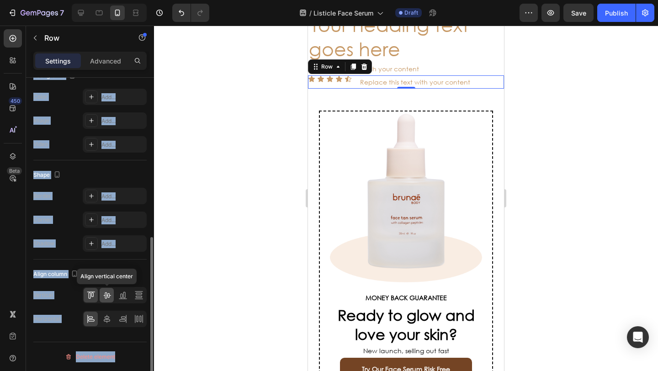
drag, startPoint x: 107, startPoint y: 292, endPoint x: 106, endPoint y: 300, distance: 7.8
click at [107, 293] on icon at bounding box center [106, 295] width 9 height 9
drag, startPoint x: 107, startPoint y: 315, endPoint x: 117, endPoint y: 314, distance: 10.1
click at [108, 315] on icon at bounding box center [106, 318] width 9 height 9
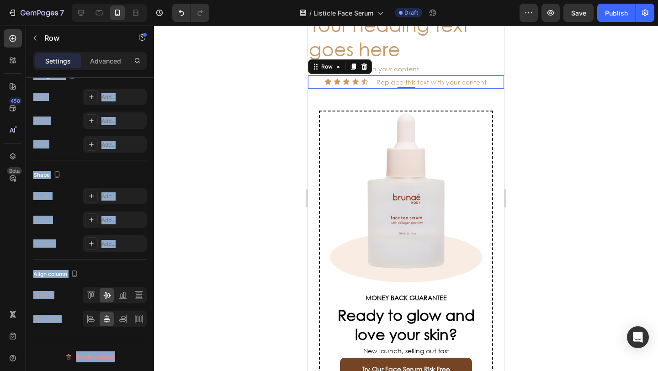
click at [190, 290] on div at bounding box center [406, 198] width 504 height 345
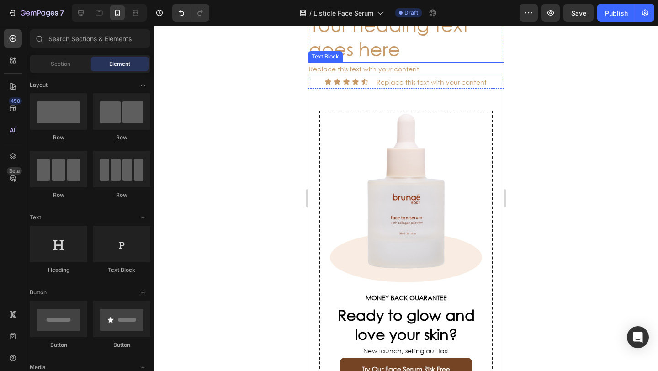
click at [424, 75] on div "Replace this text with your content" at bounding box center [406, 68] width 196 height 13
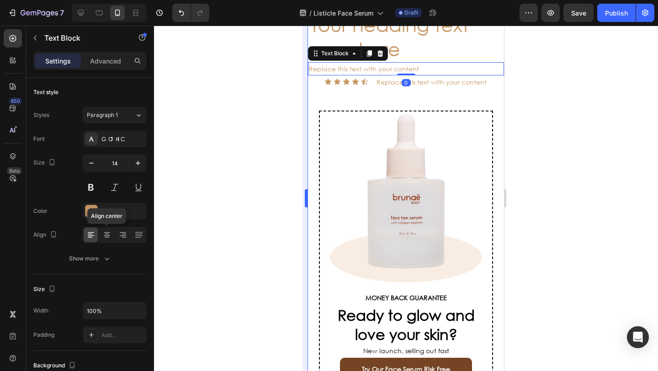
drag, startPoint x: 109, startPoint y: 236, endPoint x: 306, endPoint y: 214, distance: 197.6
click at [110, 235] on icon at bounding box center [107, 235] width 6 height 1
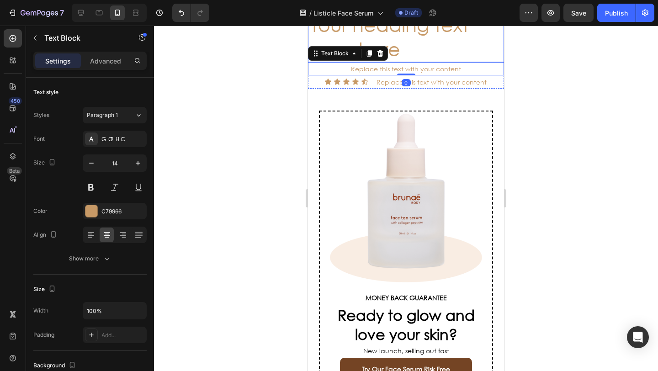
click at [449, 62] on h2 "Your heading text goes here" at bounding box center [406, 36] width 196 height 51
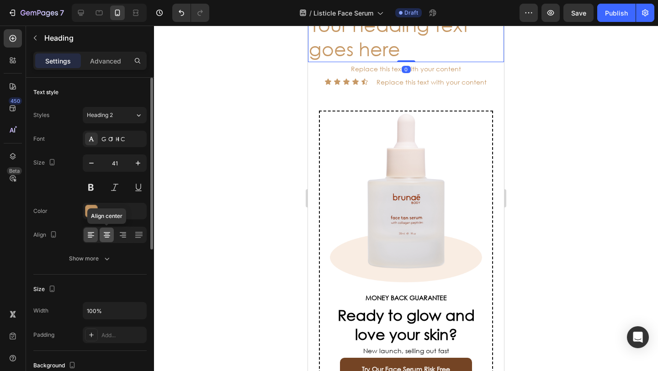
click at [107, 239] on div at bounding box center [107, 234] width 14 height 15
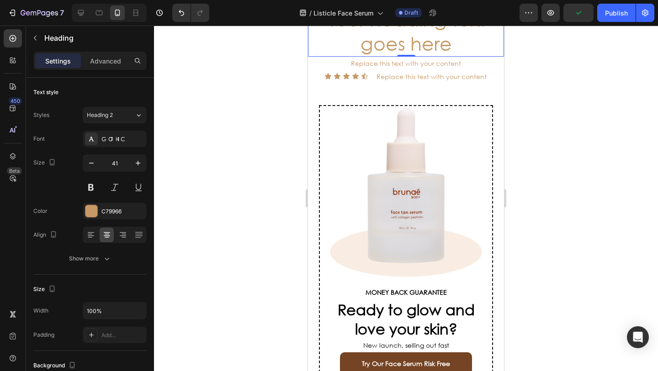
scroll to position [2796, 0]
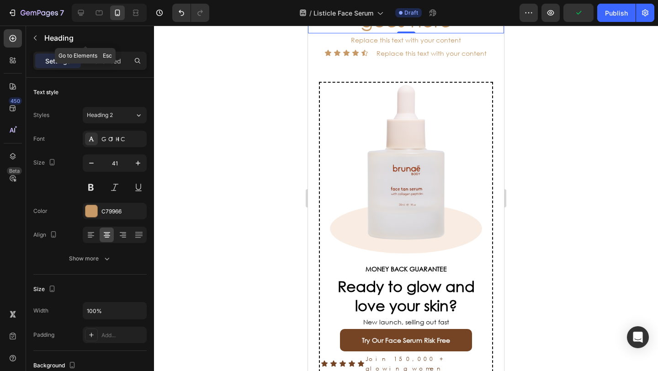
click at [33, 34] on icon "button" at bounding box center [35, 37] width 7 height 7
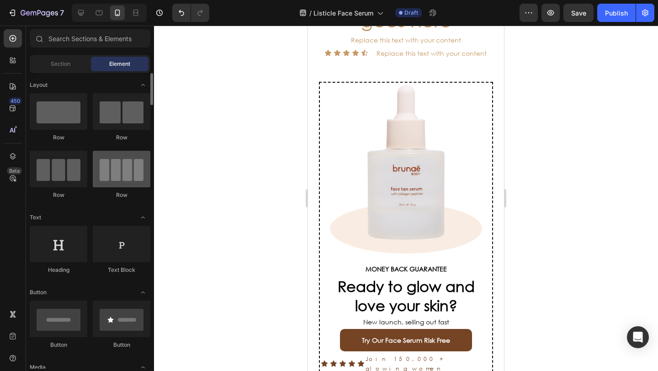
scroll to position [185, 0]
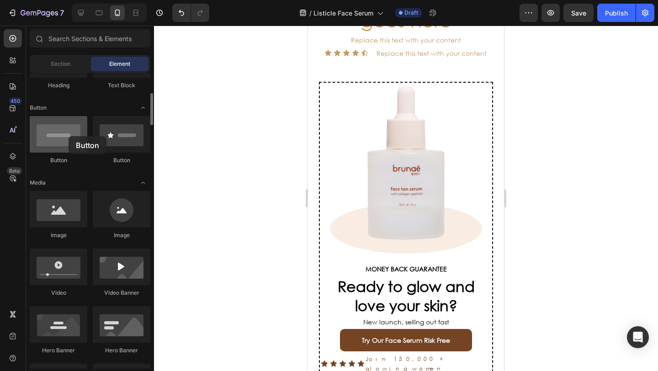
click at [63, 136] on div at bounding box center [59, 134] width 58 height 37
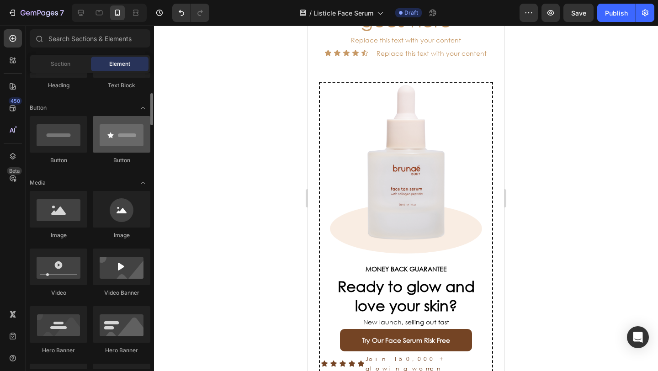
scroll to position [186, 0]
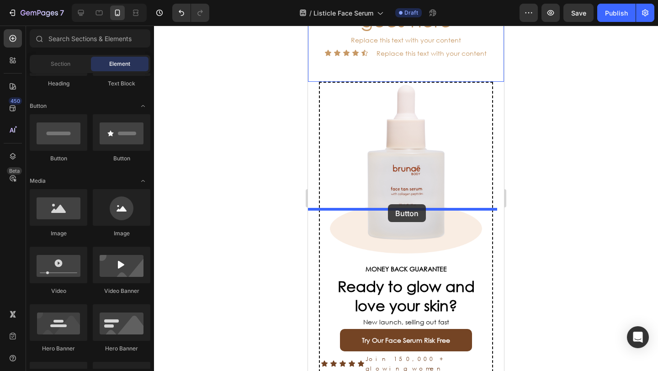
drag, startPoint x: 568, startPoint y: 210, endPoint x: 388, endPoint y: 206, distance: 180.0
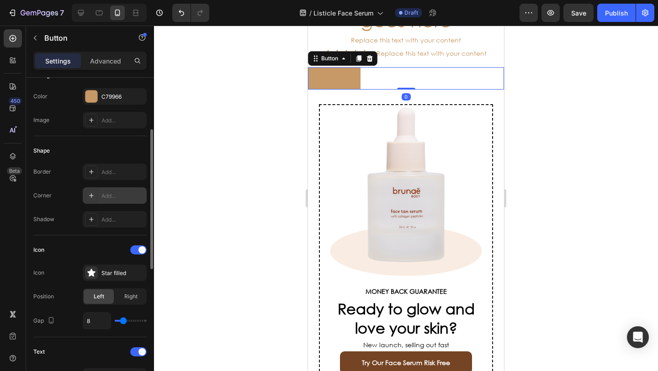
scroll to position [120, 0]
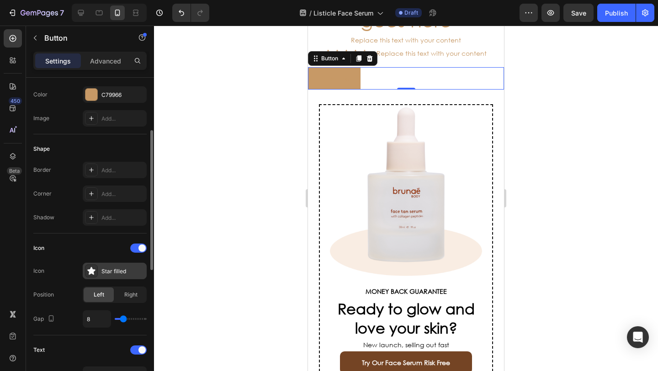
click at [95, 269] on icon at bounding box center [91, 270] width 9 height 9
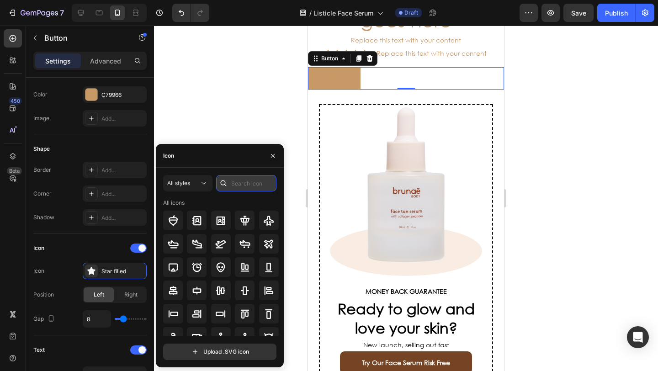
click at [233, 185] on input "text" at bounding box center [246, 183] width 60 height 16
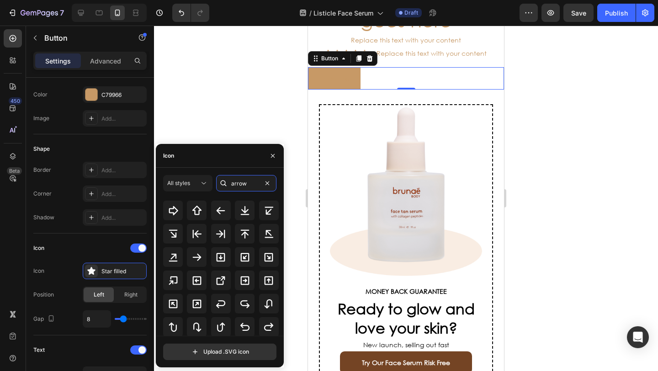
scroll to position [206, 0]
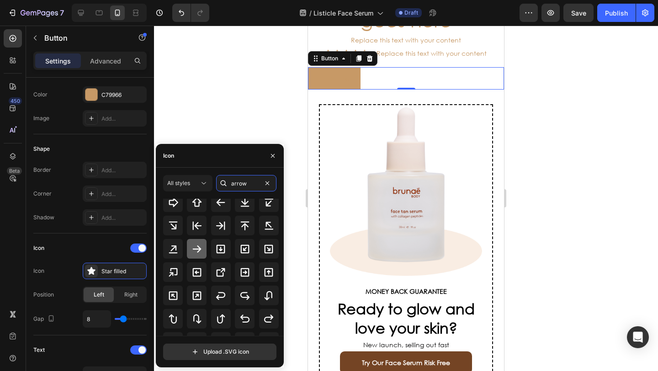
type input "arrow"
click at [198, 248] on icon at bounding box center [196, 248] width 11 height 11
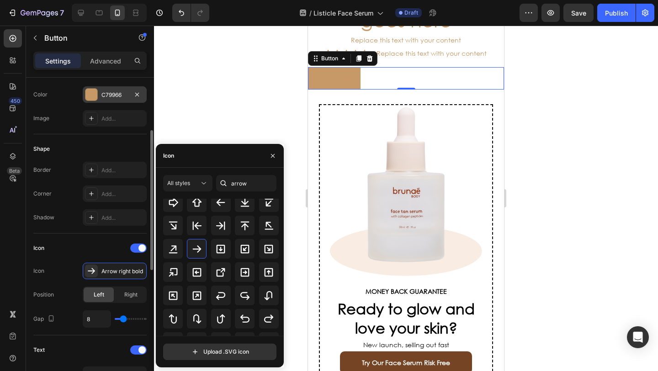
click at [90, 95] on div at bounding box center [91, 95] width 12 height 12
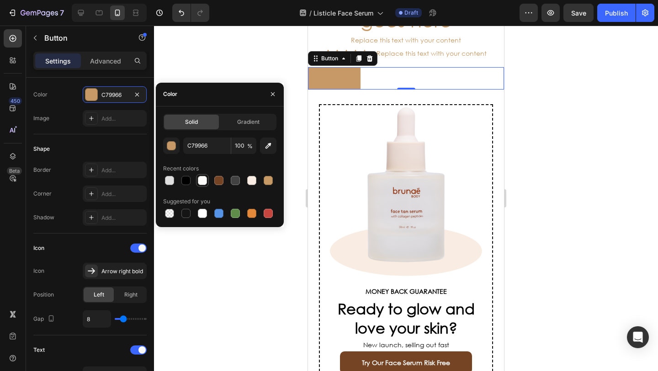
click at [200, 179] on div at bounding box center [202, 180] width 9 height 9
click at [167, 148] on div "button" at bounding box center [171, 145] width 9 height 9
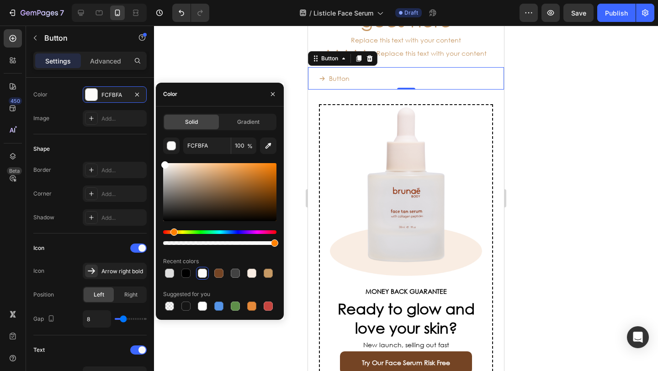
drag, startPoint x: 170, startPoint y: 175, endPoint x: 156, endPoint y: 144, distance: 34.7
click at [155, 0] on div "7 Version history / Listicle Face Serum Draft Preview Save Publish 450 Beta Sec…" at bounding box center [329, 0] width 658 height 0
type input "FFFFFF"
click at [176, 41] on div at bounding box center [406, 198] width 504 height 345
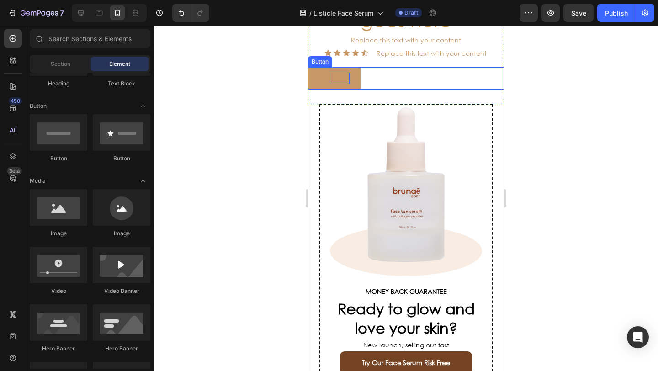
click at [343, 84] on p "Button" at bounding box center [339, 78] width 21 height 11
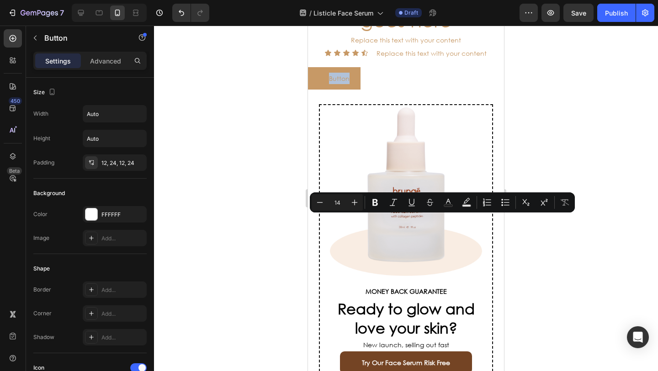
click at [349, 90] on button "Button" at bounding box center [334, 78] width 53 height 22
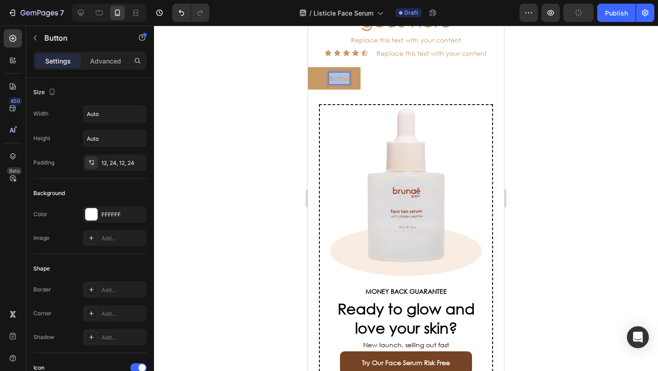
click at [347, 84] on p "Button" at bounding box center [339, 78] width 21 height 11
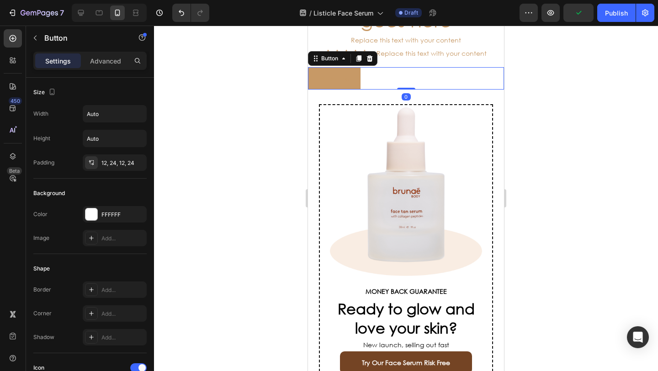
click at [325, 82] on icon "<p>Button</p>" at bounding box center [322, 78] width 6 height 6
click at [320, 82] on icon "<p>Button</p>" at bounding box center [322, 78] width 6 height 6
click at [349, 84] on p "Button" at bounding box center [339, 78] width 21 height 11
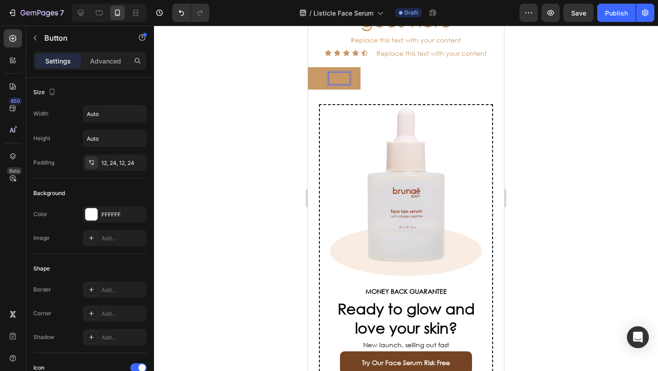
click at [349, 90] on button "Button" at bounding box center [334, 78] width 53 height 22
click at [345, 84] on p "Button" at bounding box center [339, 78] width 21 height 11
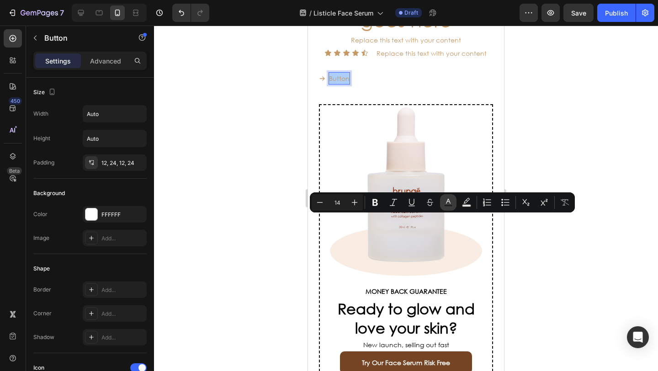
click at [444, 205] on rect "Editor contextual toolbar" at bounding box center [448, 206] width 9 height 2
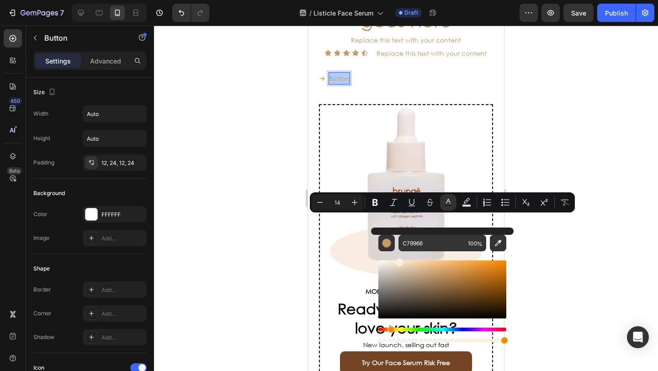
drag, startPoint x: 424, startPoint y: 293, endPoint x: 376, endPoint y: 236, distance: 74.3
click at [376, 236] on div "C79966 100 %" at bounding box center [442, 285] width 143 height 116
type input "FFFFFF"
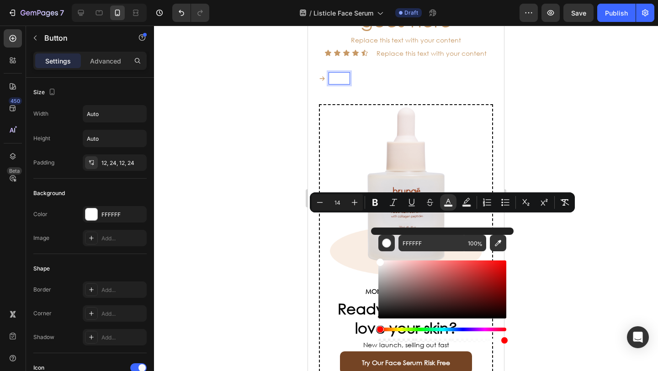
drag, startPoint x: 239, startPoint y: 217, endPoint x: 250, endPoint y: 217, distance: 11.4
click at [239, 217] on div at bounding box center [406, 198] width 504 height 345
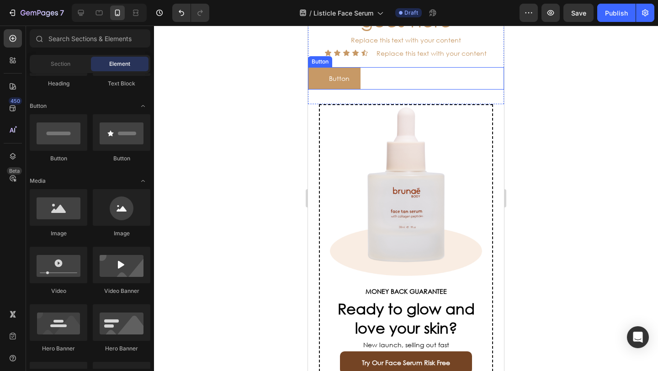
click at [320, 82] on icon at bounding box center [322, 78] width 6 height 6
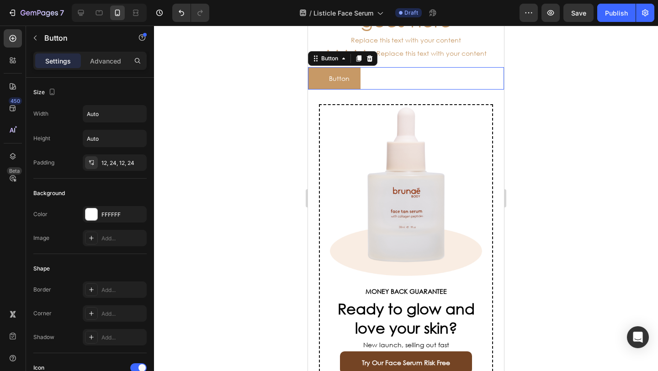
click at [320, 82] on icon at bounding box center [322, 78] width 6 height 6
click at [399, 90] on div "Button Button 0" at bounding box center [406, 78] width 196 height 22
click at [37, 38] on icon "button" at bounding box center [35, 37] width 7 height 7
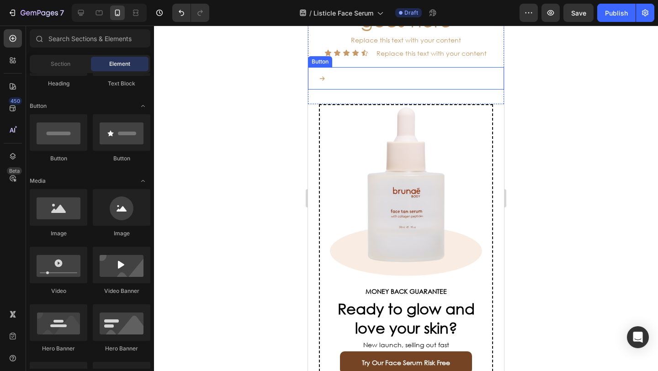
click at [369, 90] on div "Button Button" at bounding box center [406, 78] width 196 height 22
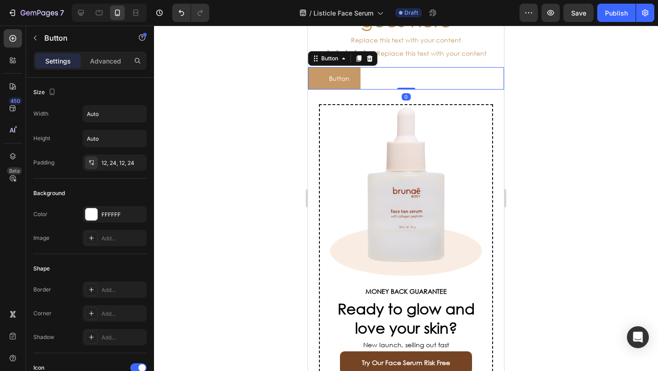
click at [358, 90] on button "Button" at bounding box center [334, 78] width 53 height 22
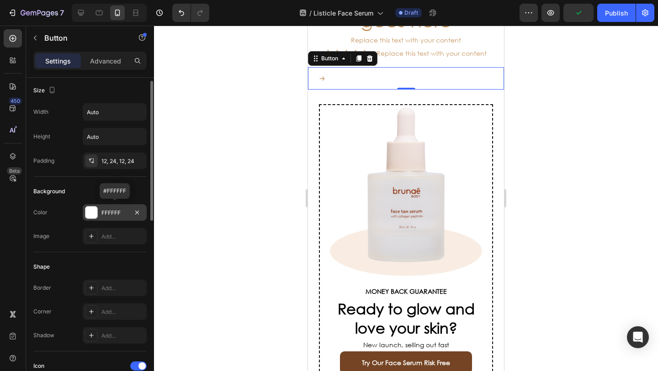
scroll to position [4, 0]
click at [140, 209] on icon "button" at bounding box center [136, 210] width 7 height 7
click at [206, 213] on div at bounding box center [406, 198] width 504 height 345
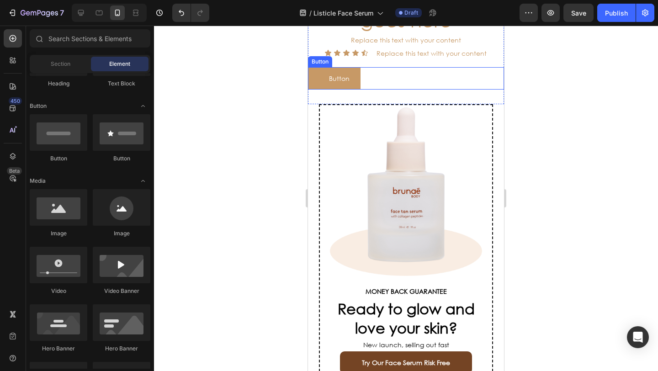
click at [356, 90] on button "Button" at bounding box center [334, 78] width 53 height 22
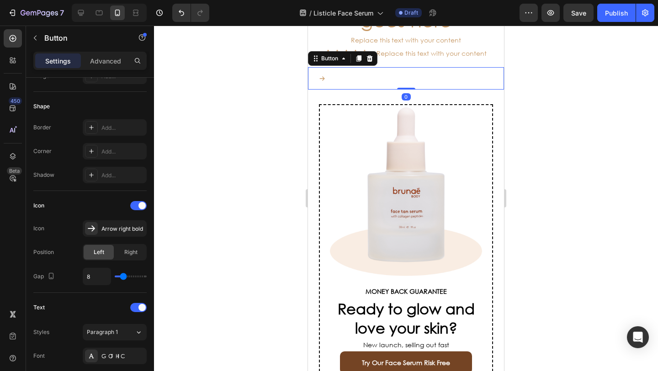
scroll to position [362, 0]
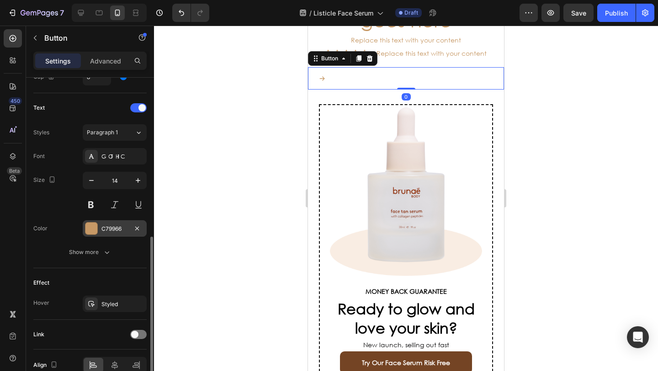
click at [86, 229] on div at bounding box center [91, 228] width 12 height 12
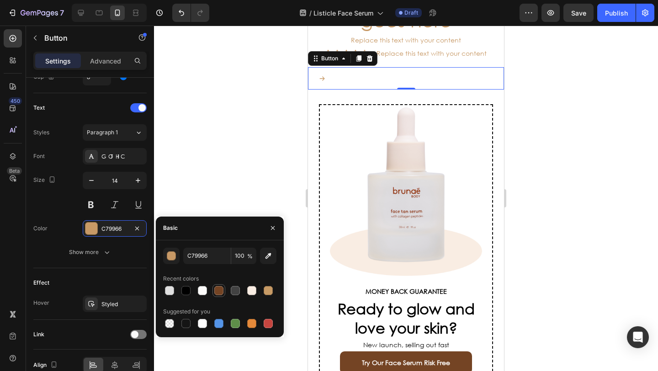
click at [222, 289] on div at bounding box center [218, 290] width 9 height 9
type input "744424"
click at [219, 204] on div at bounding box center [406, 198] width 504 height 345
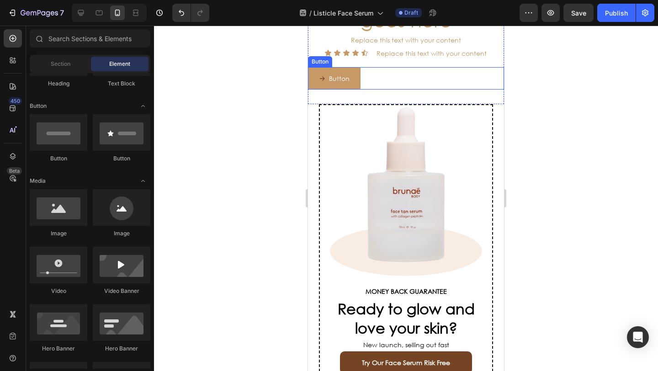
click at [355, 90] on button "Button" at bounding box center [334, 78] width 53 height 22
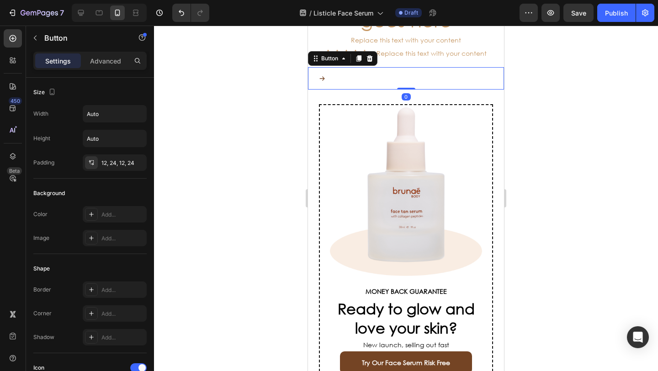
click at [439, 90] on div "Button Button 0" at bounding box center [406, 78] width 196 height 22
click at [367, 62] on icon at bounding box center [369, 58] width 7 height 7
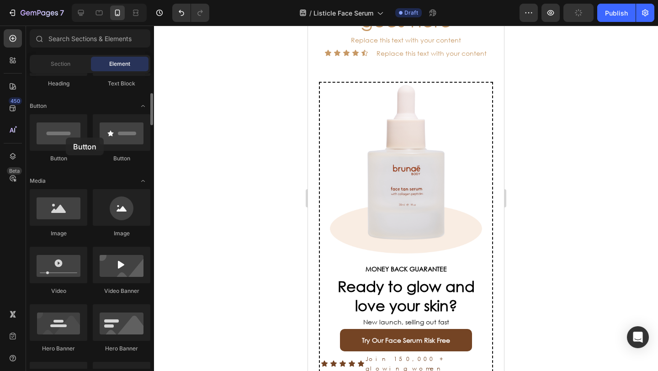
drag, startPoint x: 133, startPoint y: 146, endPoint x: 91, endPoint y: 142, distance: 42.3
click at [64, 137] on div at bounding box center [59, 132] width 58 height 37
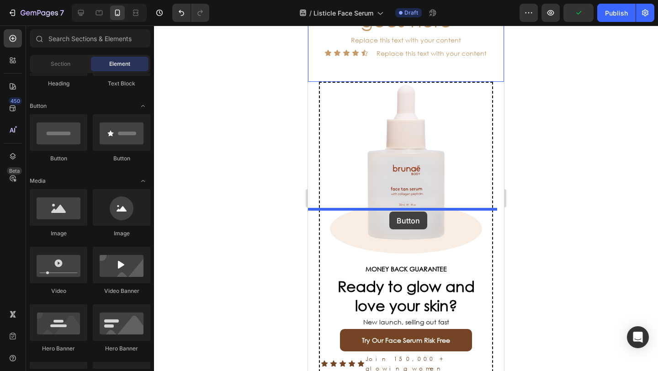
drag, startPoint x: 417, startPoint y: 167, endPoint x: 390, endPoint y: 211, distance: 52.1
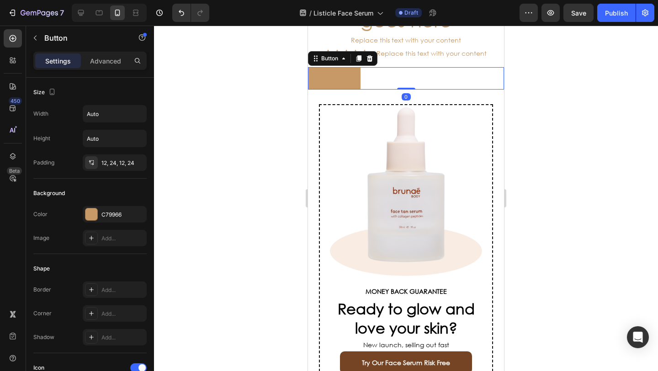
scroll to position [408, 0]
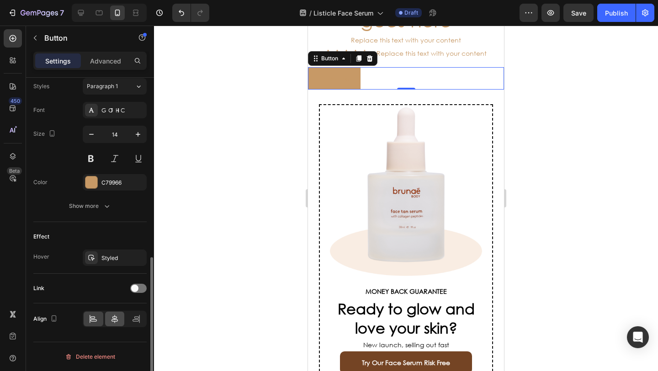
click at [115, 320] on icon at bounding box center [114, 318] width 9 height 9
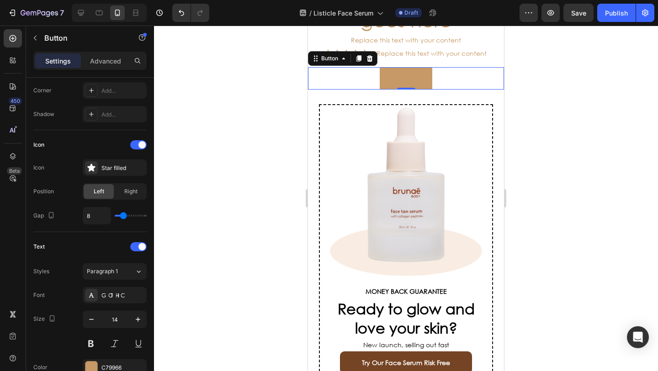
scroll to position [0, 0]
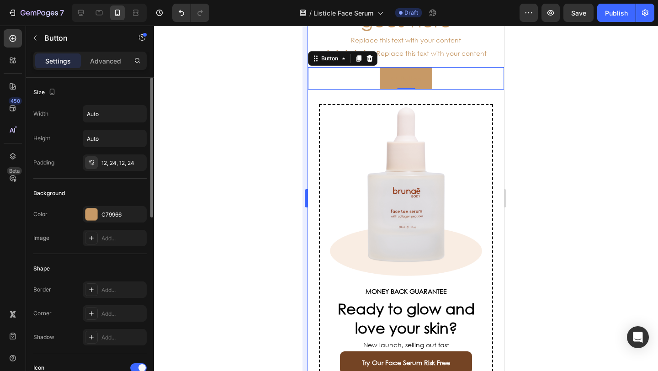
drag, startPoint x: 257, startPoint y: 231, endPoint x: 302, endPoint y: 226, distance: 46.0
click at [257, 231] on div at bounding box center [406, 198] width 504 height 345
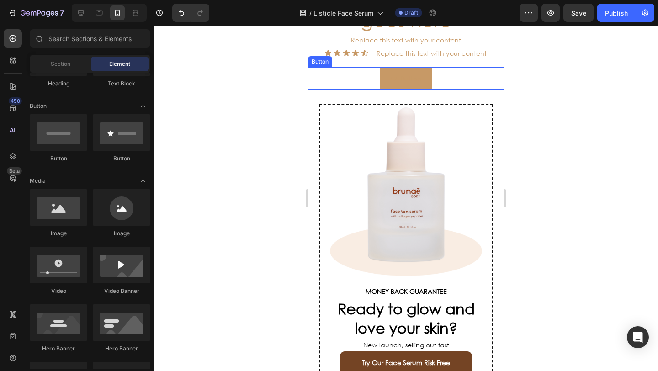
click at [396, 84] on div "Button" at bounding box center [406, 78] width 31 height 11
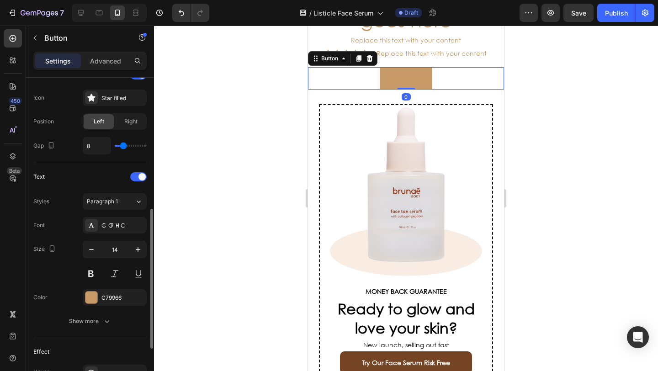
scroll to position [408, 0]
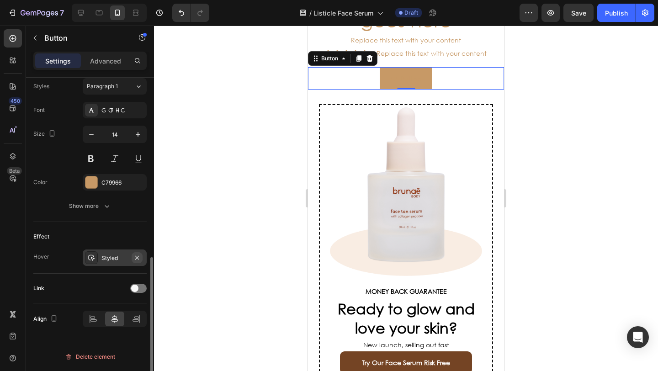
click at [140, 256] on icon "button" at bounding box center [136, 257] width 7 height 7
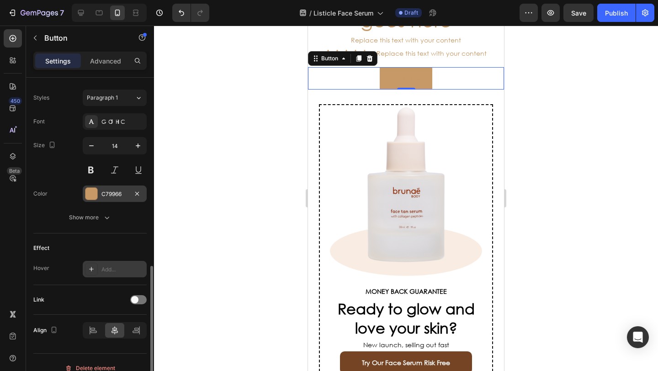
scroll to position [364, 0]
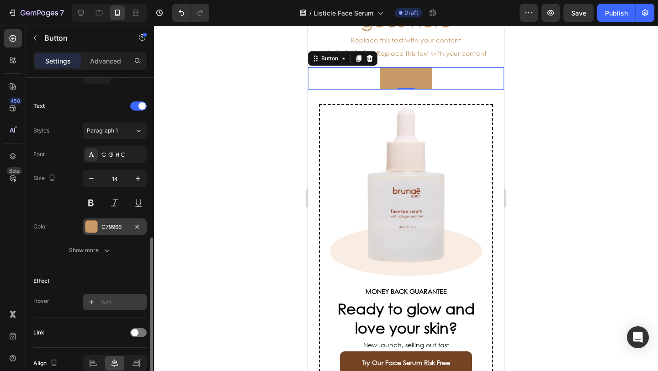
click at [91, 227] on div at bounding box center [91, 227] width 12 height 12
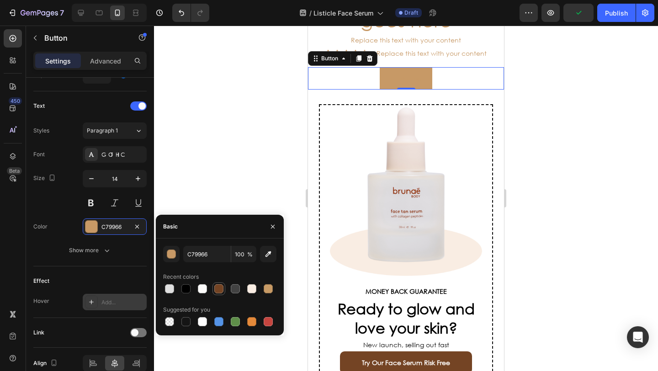
click at [218, 290] on div at bounding box center [218, 288] width 9 height 9
type input "744424"
click at [211, 189] on div at bounding box center [406, 198] width 504 height 345
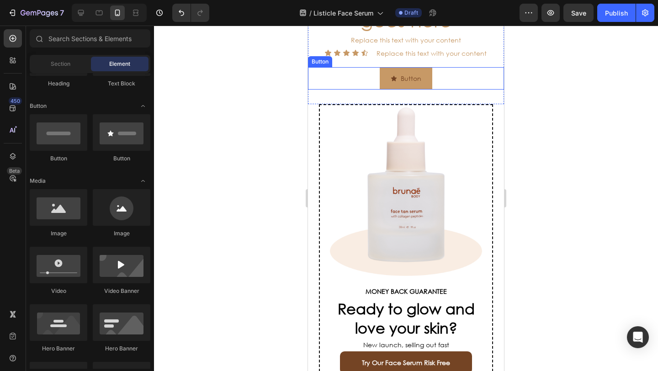
click at [423, 90] on button "Button" at bounding box center [406, 78] width 53 height 22
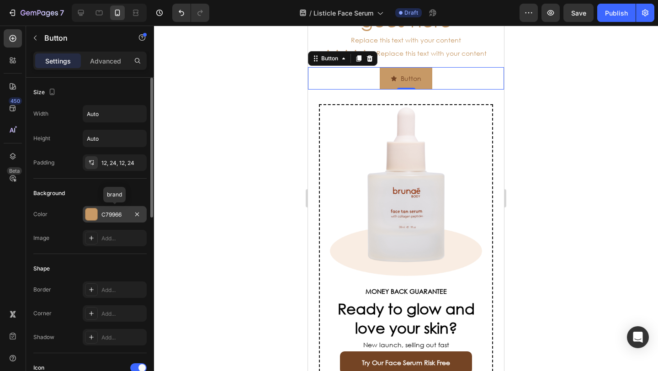
click at [86, 214] on div at bounding box center [91, 214] width 12 height 12
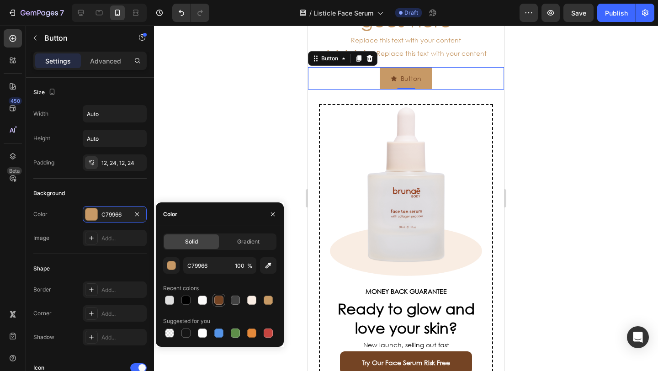
click at [216, 301] on div at bounding box center [218, 300] width 9 height 9
type input "744424"
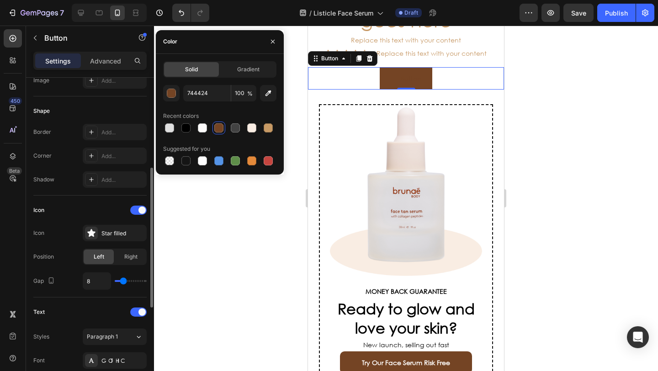
scroll to position [219, 0]
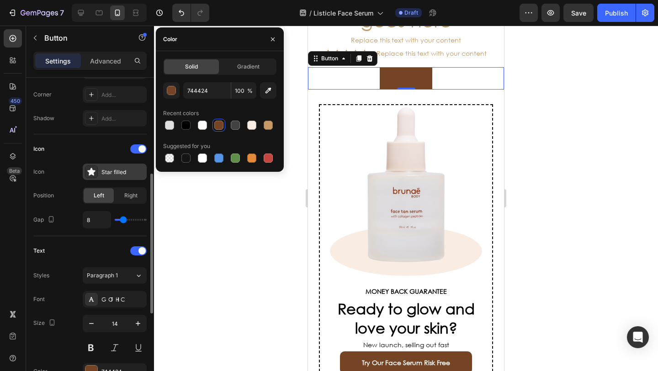
click at [108, 175] on div "Star filled" at bounding box center [122, 172] width 43 height 8
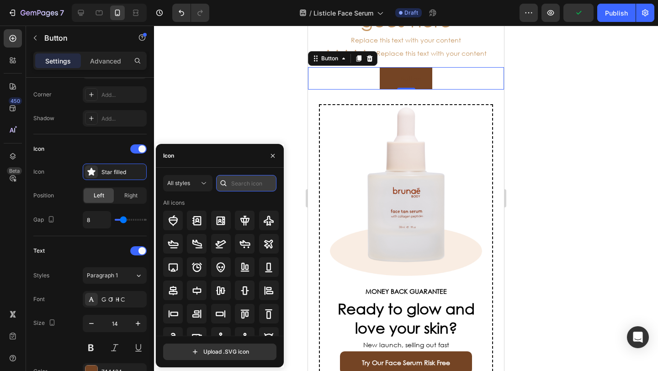
click at [243, 183] on input "text" at bounding box center [246, 183] width 60 height 16
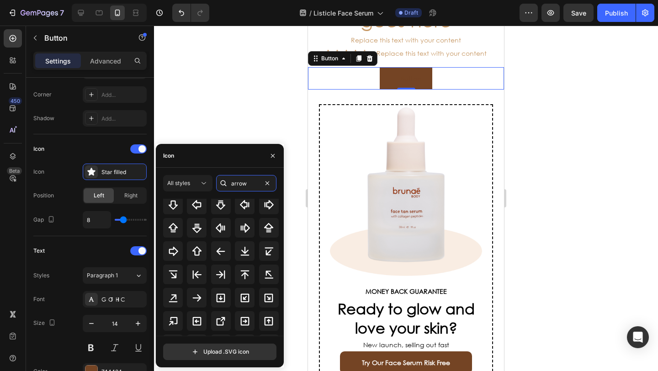
scroll to position [168, 0]
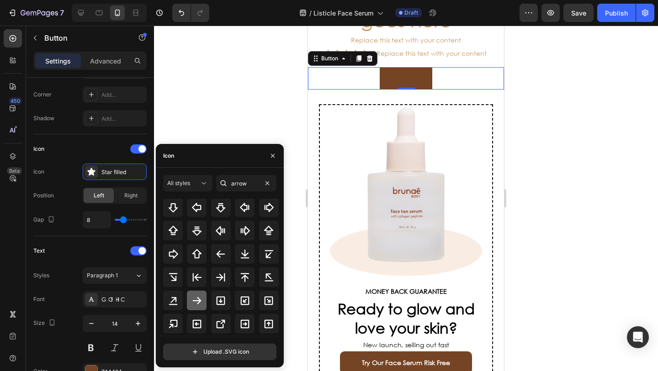
type input "arrow"
click at [197, 301] on icon at bounding box center [196, 300] width 11 height 11
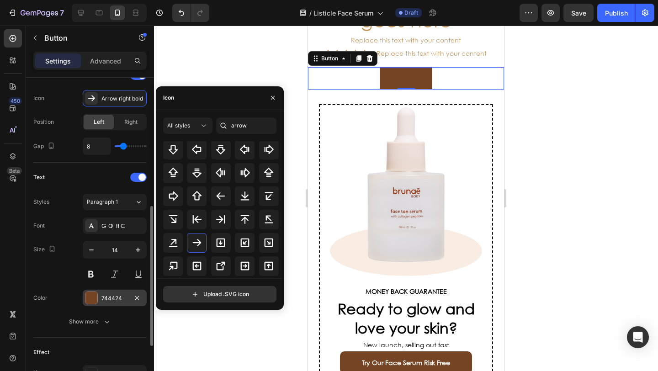
click at [96, 292] on div at bounding box center [91, 298] width 12 height 12
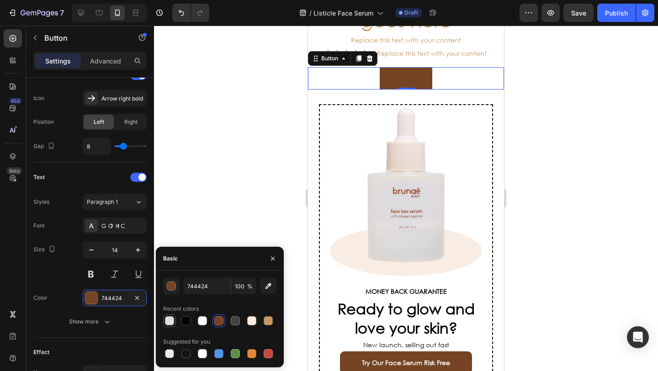
click at [168, 318] on div at bounding box center [169, 320] width 9 height 9
click at [199, 320] on div at bounding box center [202, 320] width 9 height 9
click at [254, 322] on div at bounding box center [251, 320] width 9 height 9
click at [201, 359] on div at bounding box center [202, 353] width 13 height 13
type input "FFFFFF"
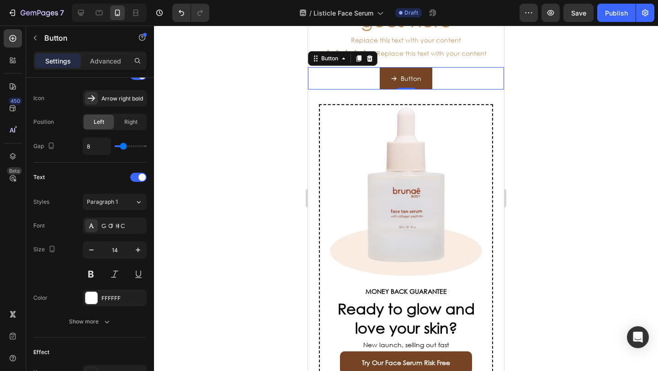
click at [238, 177] on div at bounding box center [406, 198] width 504 height 345
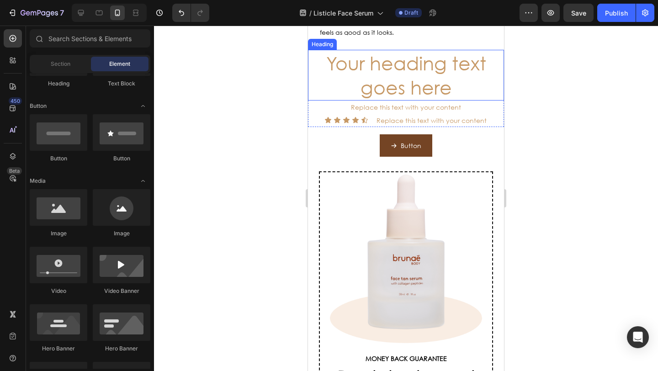
scroll to position [2730, 0]
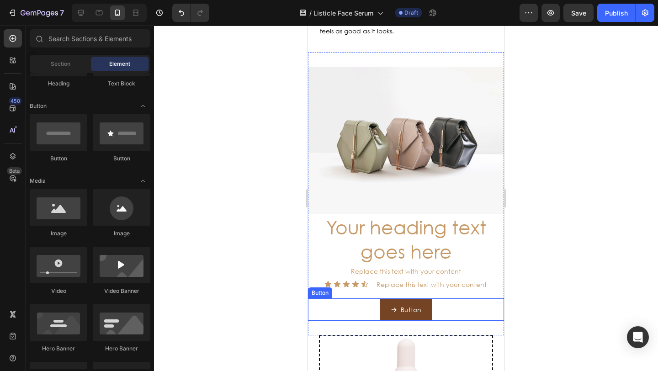
click at [373, 298] on div "Button Button" at bounding box center [406, 309] width 196 height 22
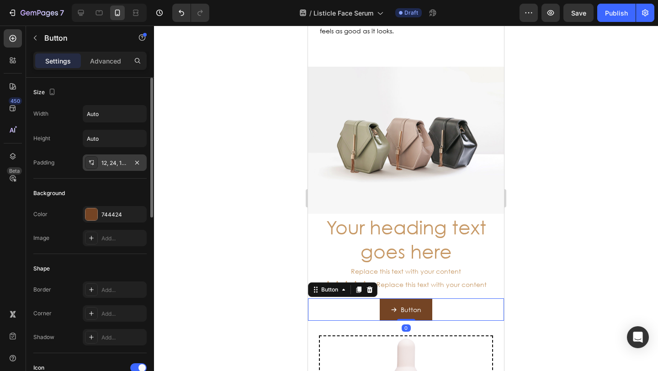
click at [112, 168] on div "12, 24, 12, 24" at bounding box center [115, 162] width 64 height 16
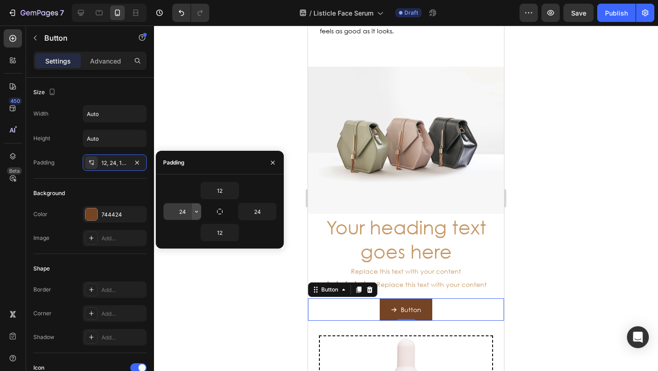
click at [193, 211] on icon "button" at bounding box center [196, 211] width 7 height 7
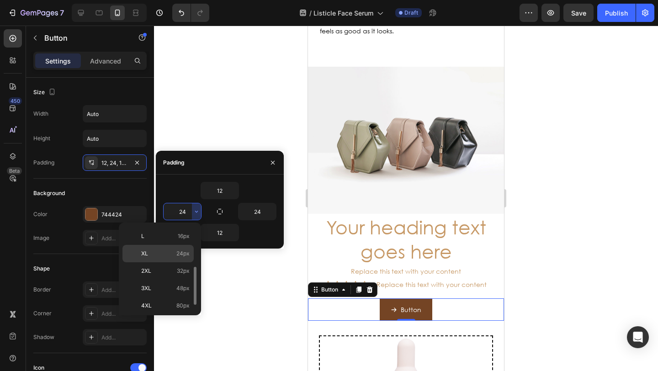
scroll to position [87, 0]
click at [168, 297] on div "4XL 80px" at bounding box center [157, 303] width 71 height 17
type input "80"
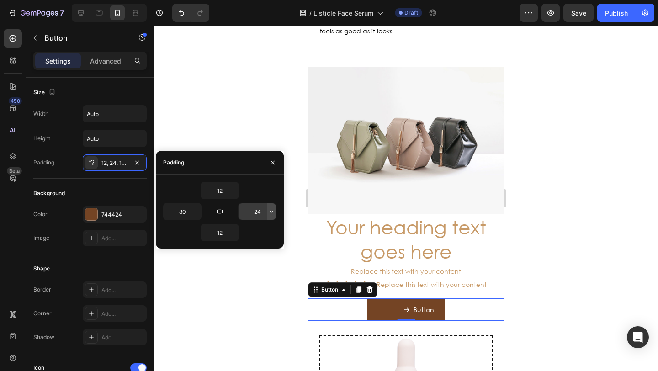
click at [271, 211] on icon "button" at bounding box center [271, 211] width 7 height 7
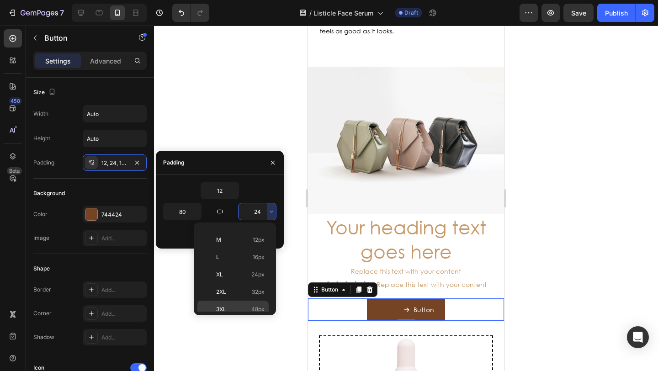
scroll to position [106, 0]
click at [244, 286] on p "4XL 80px" at bounding box center [240, 285] width 48 height 8
type input "80"
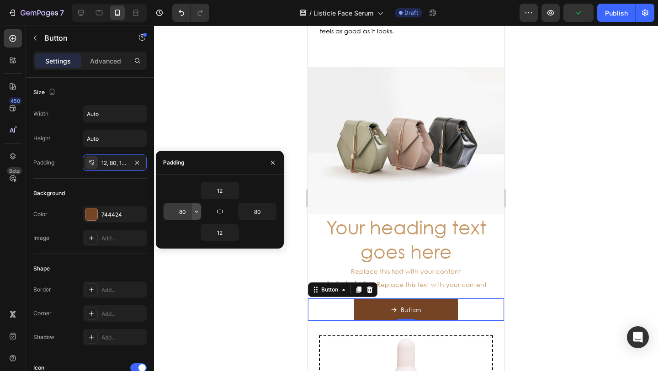
click at [193, 214] on icon "button" at bounding box center [196, 211] width 7 height 7
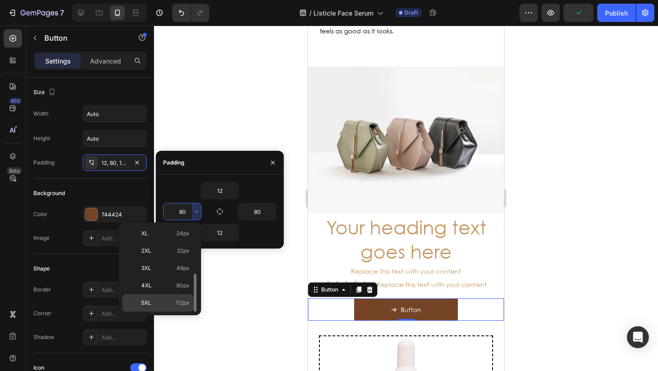
click at [176, 301] on span "112px" at bounding box center [182, 303] width 14 height 8
type input "112"
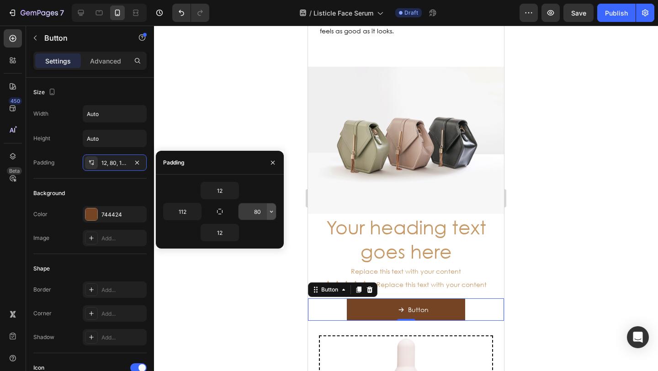
click at [270, 214] on icon "button" at bounding box center [271, 211] width 7 height 7
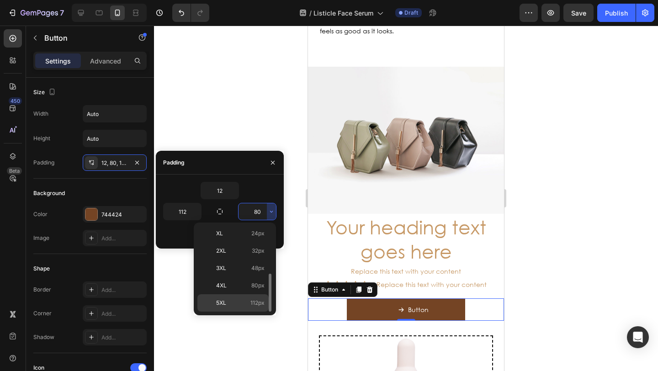
click at [243, 303] on p "5XL 112px" at bounding box center [240, 303] width 48 height 8
type input "112"
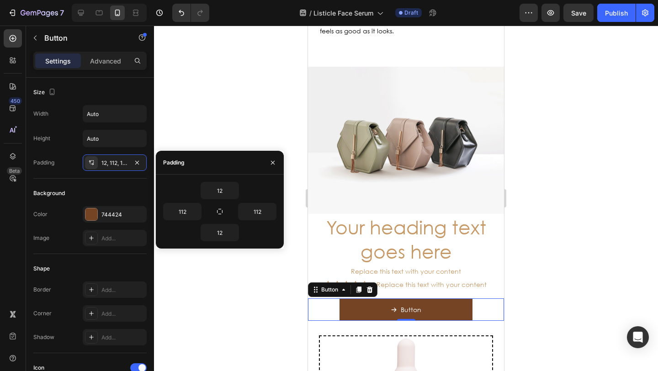
click at [223, 100] on div at bounding box center [406, 198] width 504 height 345
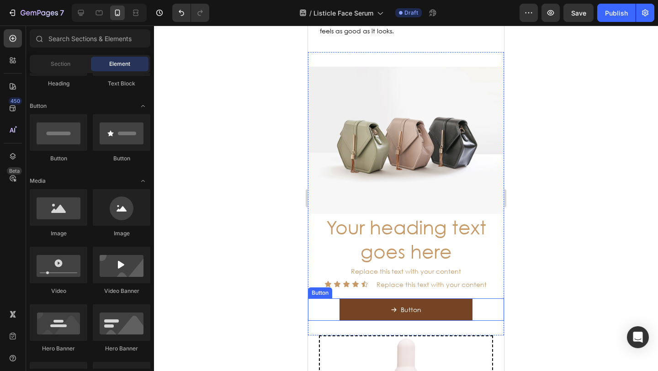
click at [391, 307] on icon "<p>Button</p>" at bounding box center [394, 310] width 6 height 6
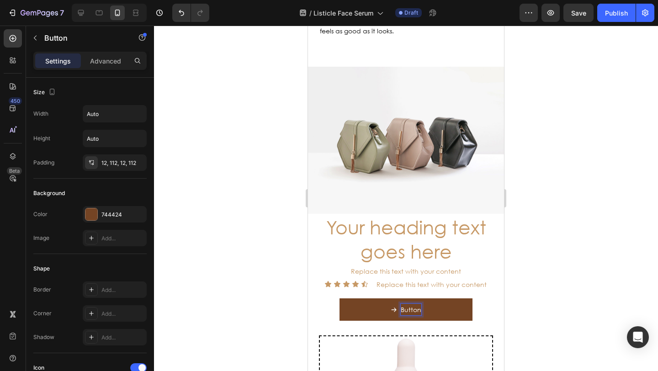
click at [401, 304] on p "Button" at bounding box center [411, 309] width 21 height 11
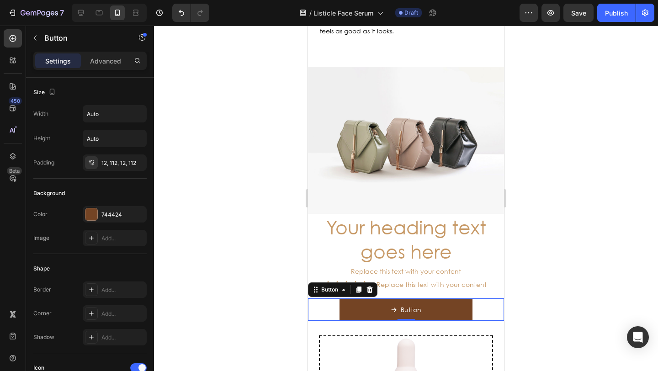
click at [387, 298] on button "Button" at bounding box center [405, 309] width 133 height 22
click at [401, 304] on p "Button" at bounding box center [411, 309] width 21 height 11
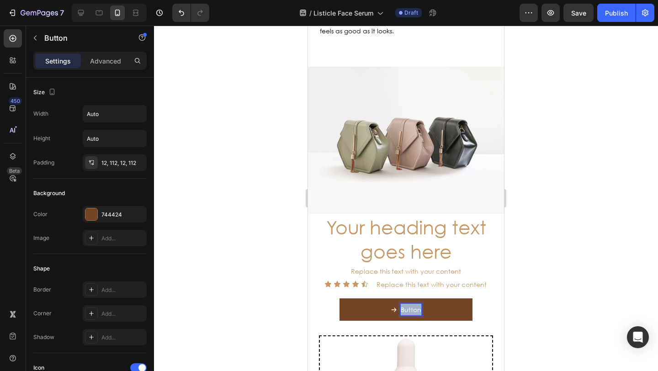
click at [401, 304] on p "Button" at bounding box center [411, 309] width 21 height 11
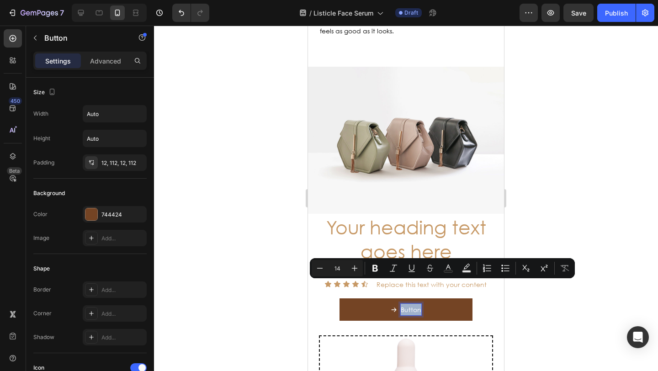
drag, startPoint x: 384, startPoint y: 285, endPoint x: 391, endPoint y: 285, distance: 7.3
click at [384, 298] on button "Button" at bounding box center [405, 309] width 133 height 22
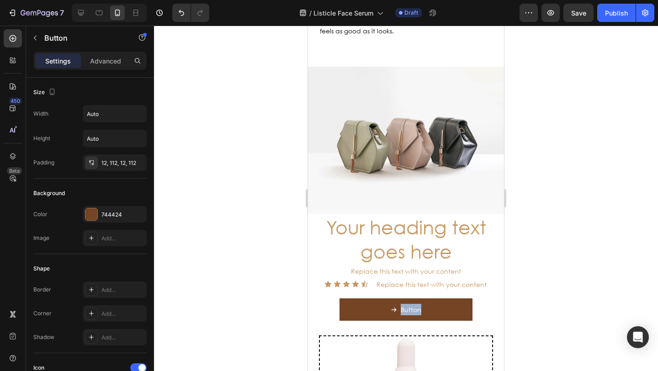
click at [391, 307] on icon "<p>Button</p>" at bounding box center [393, 309] width 5 height 4
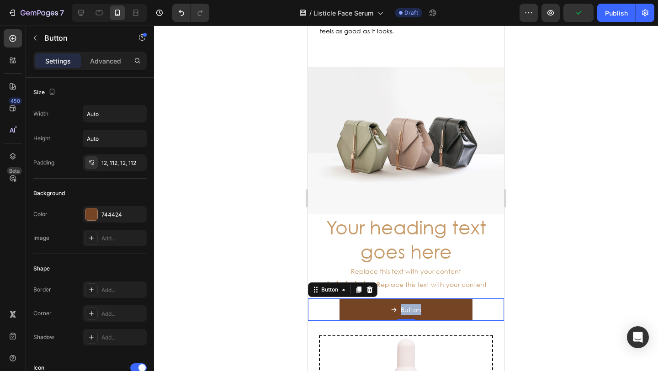
click at [403, 304] on p "Button" at bounding box center [411, 309] width 21 height 11
click at [395, 304] on div "Button" at bounding box center [406, 309] width 31 height 11
click at [345, 286] on icon at bounding box center [343, 289] width 7 height 7
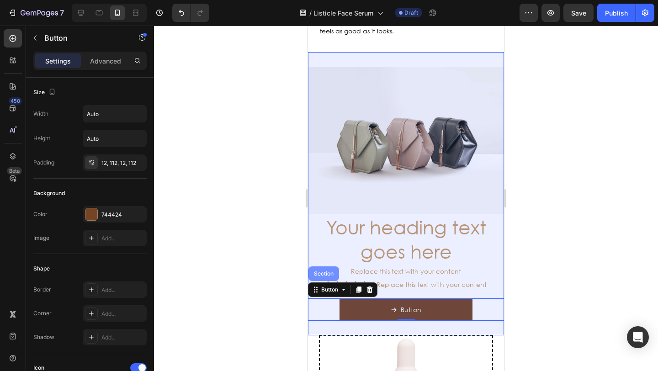
click at [318, 266] on div "Section" at bounding box center [323, 273] width 31 height 15
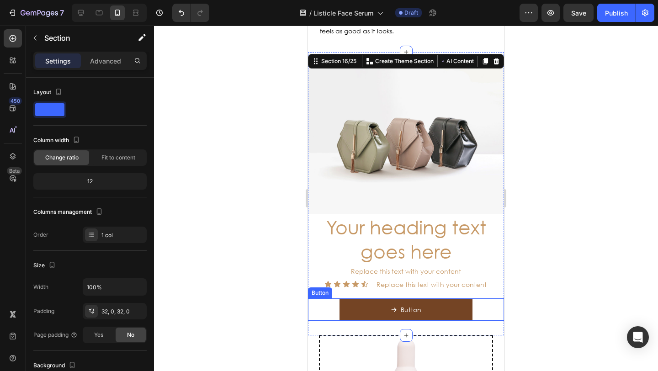
click at [362, 298] on button "Button" at bounding box center [405, 309] width 133 height 22
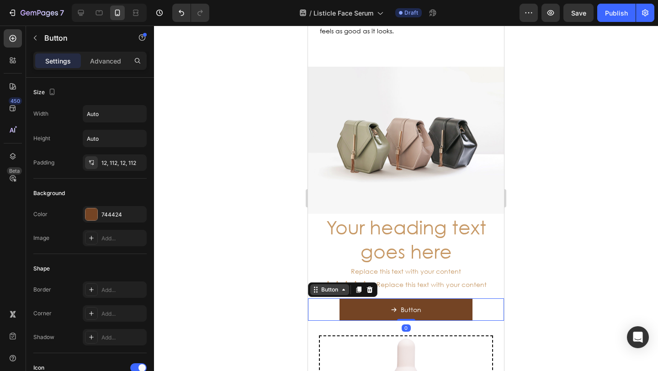
click at [317, 286] on icon at bounding box center [315, 289] width 7 height 7
click at [7, 155] on div at bounding box center [13, 156] width 18 height 18
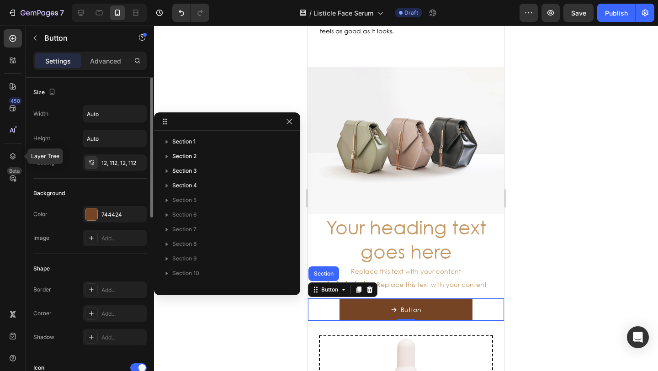
scroll to position [185, 0]
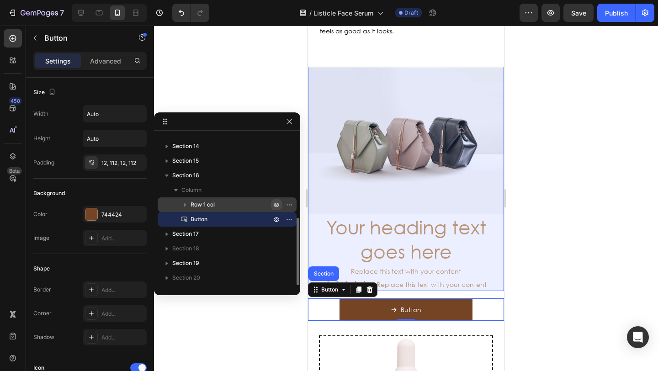
click at [277, 206] on icon "button" at bounding box center [276, 205] width 5 height 5
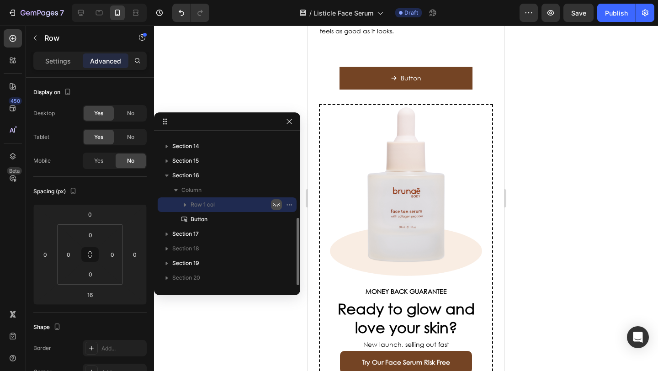
click at [277, 206] on icon "button" at bounding box center [276, 204] width 7 height 7
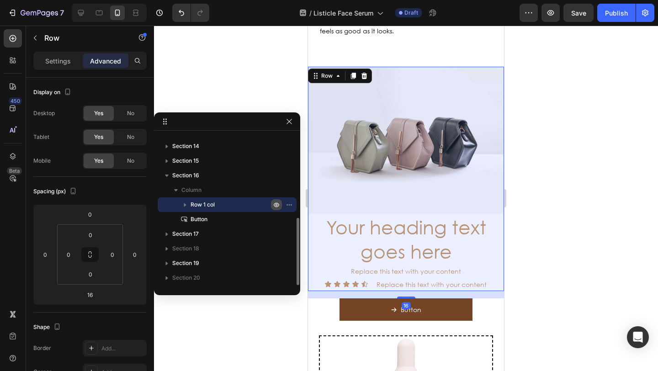
click at [251, 97] on div at bounding box center [406, 198] width 504 height 345
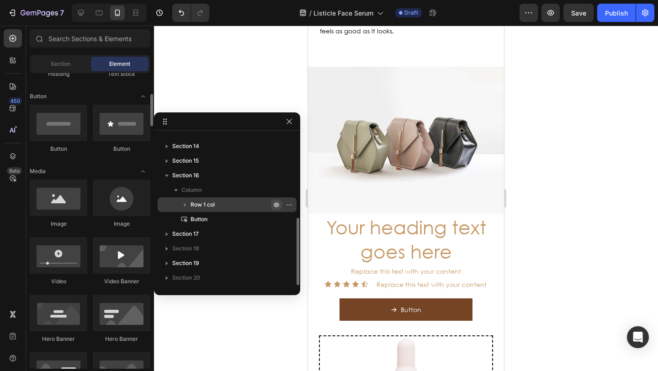
click at [206, 93] on div at bounding box center [406, 198] width 504 height 345
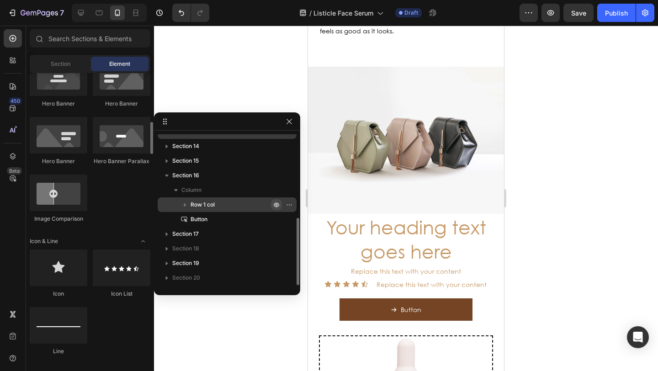
scroll to position [433, 0]
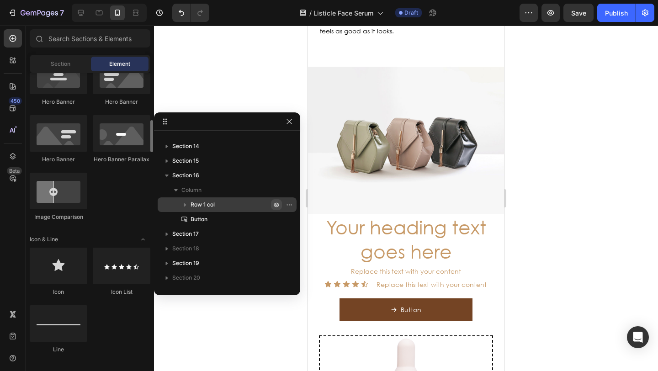
click at [233, 50] on div at bounding box center [406, 198] width 504 height 345
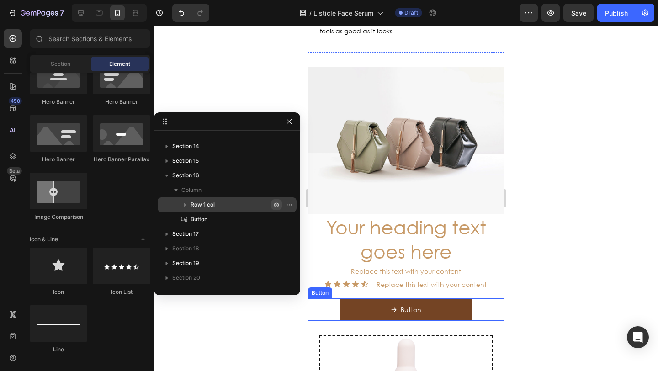
click at [391, 307] on icon "<p>Button</p>" at bounding box center [394, 310] width 6 height 6
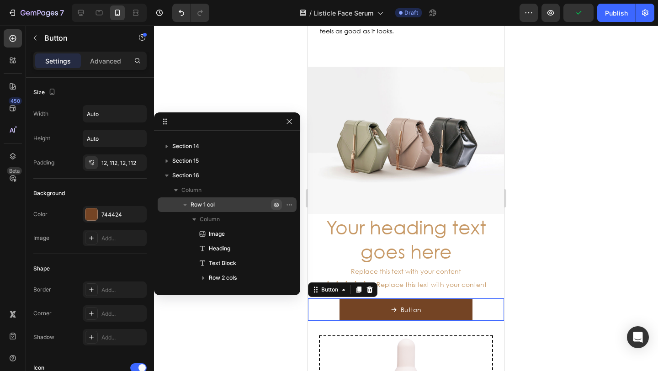
scroll to position [259, 0]
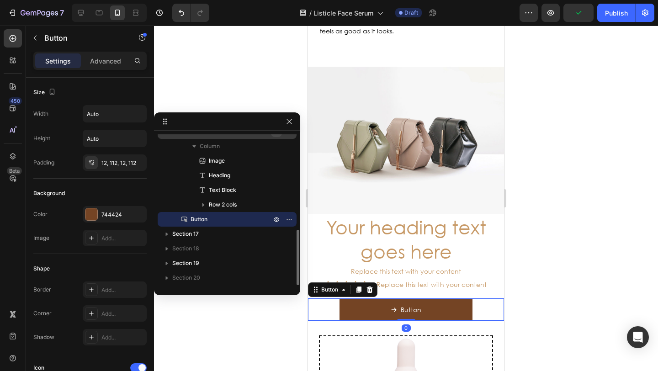
click at [391, 307] on icon "<p>Button</p>" at bounding box center [394, 310] width 6 height 6
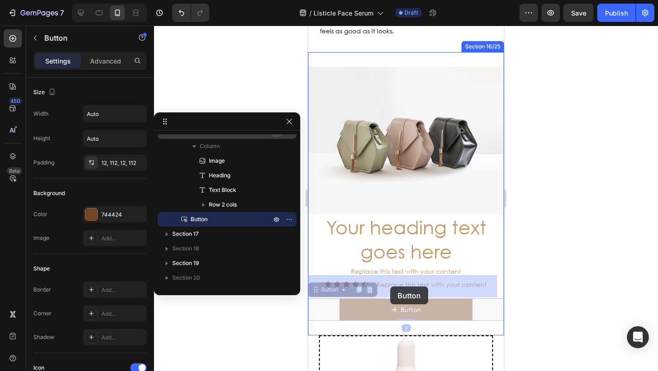
drag, startPoint x: 391, startPoint y: 285, endPoint x: 402, endPoint y: 288, distance: 11.3
